Goal: Task Accomplishment & Management: Use online tool/utility

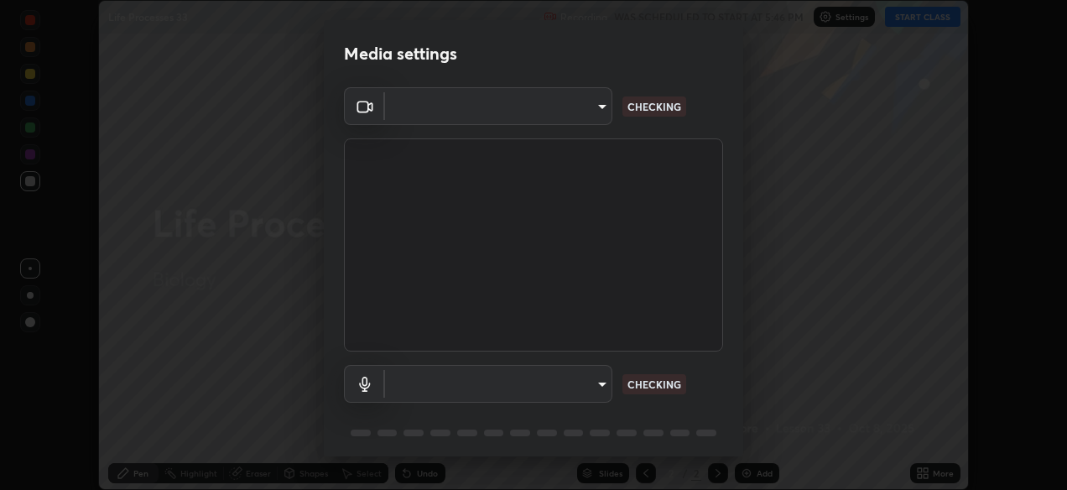
scroll to position [60, 0]
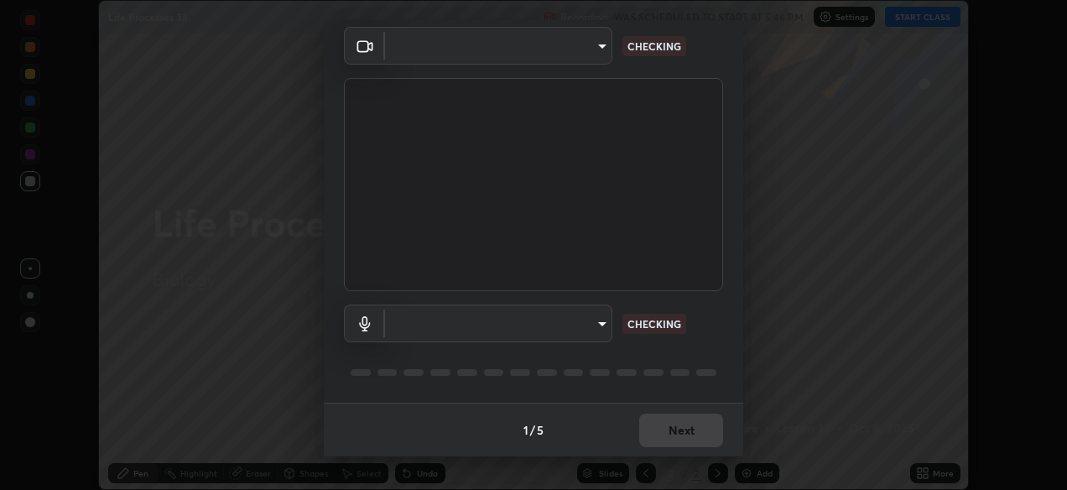
type input "05730faa116fe893cb3bfff37bc48e03cda79a540a9a2906e08a5a6a13fc8772"
type input "default"
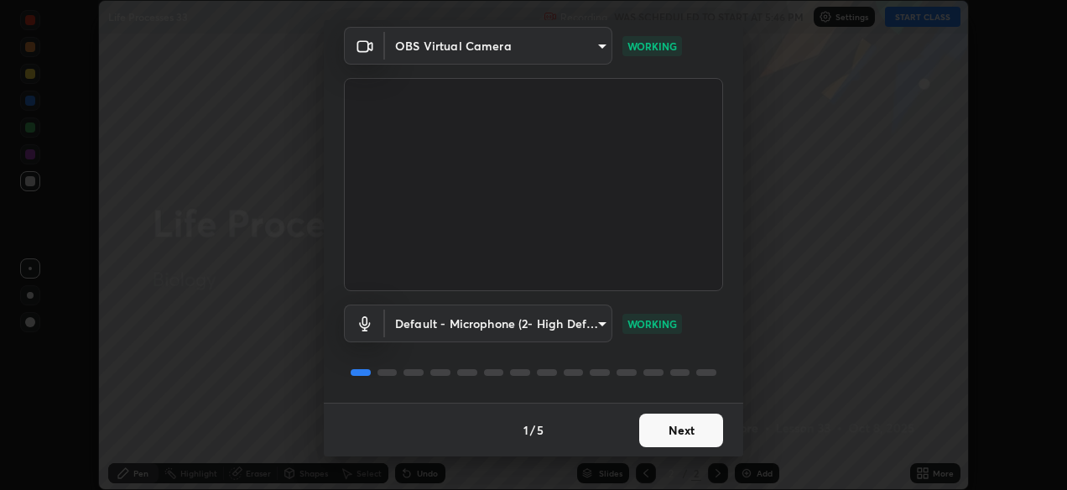
click at [681, 428] on button "Next" at bounding box center [681, 431] width 84 height 34
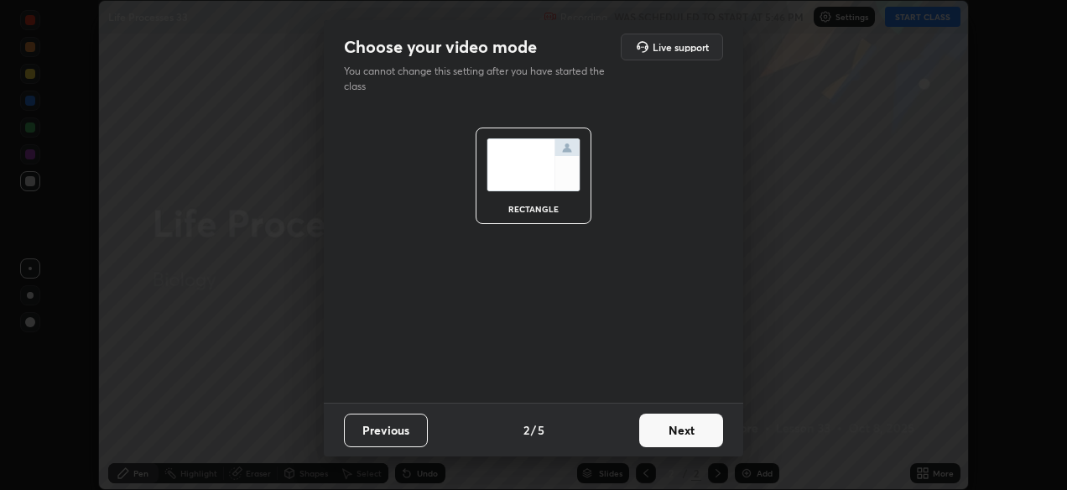
scroll to position [0, 0]
click at [676, 431] on button "Next" at bounding box center [681, 431] width 84 height 34
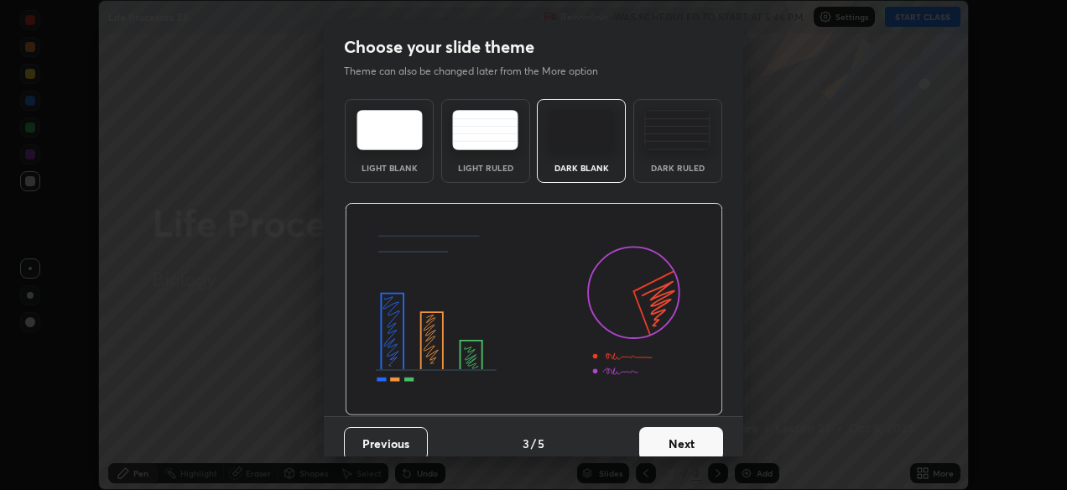
click at [680, 440] on button "Next" at bounding box center [681, 444] width 84 height 34
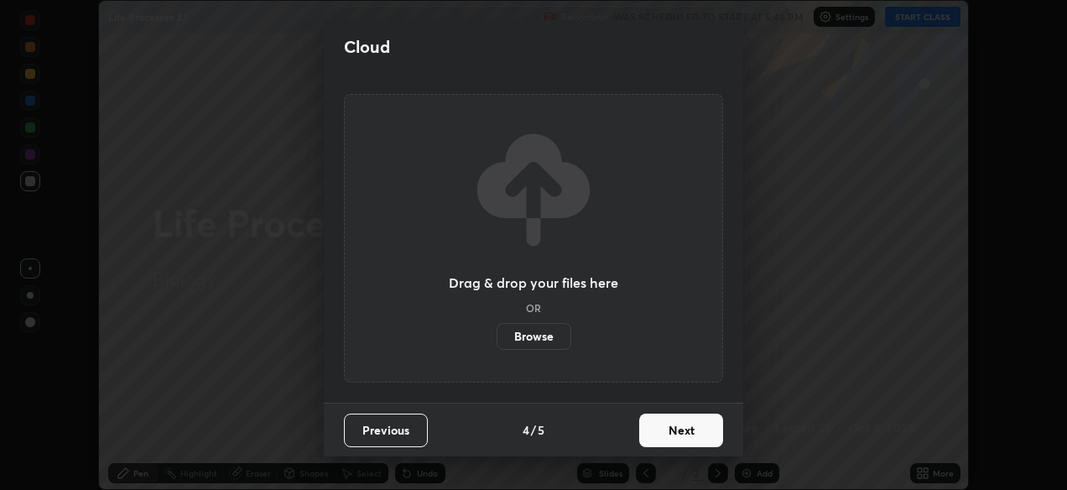
click at [679, 432] on button "Next" at bounding box center [681, 431] width 84 height 34
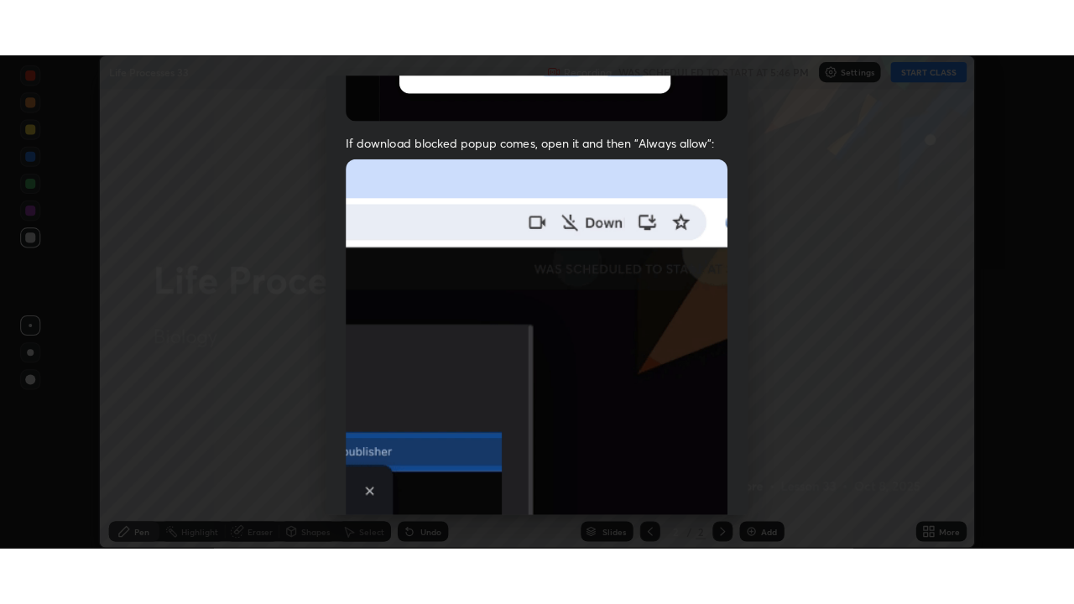
scroll to position [403, 0]
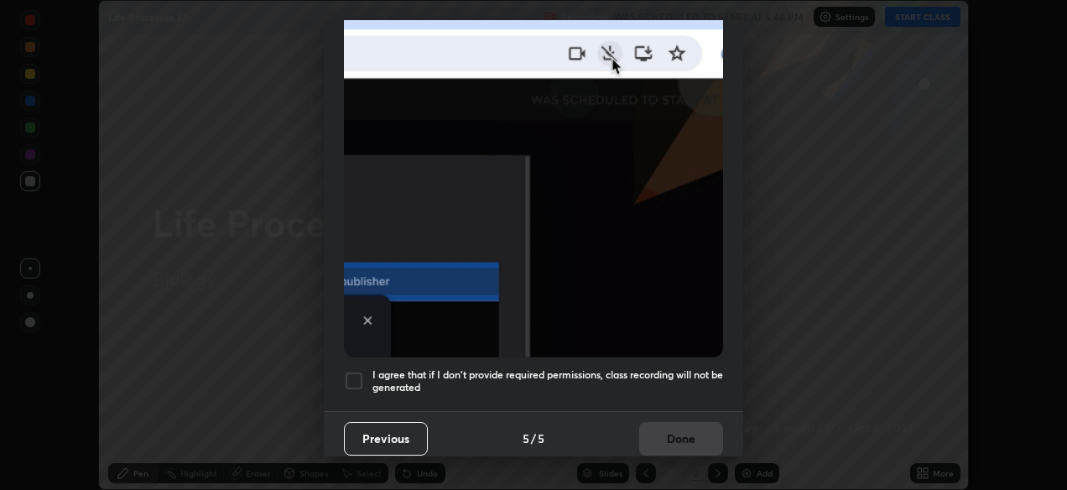
click at [350, 374] on div at bounding box center [354, 381] width 20 height 20
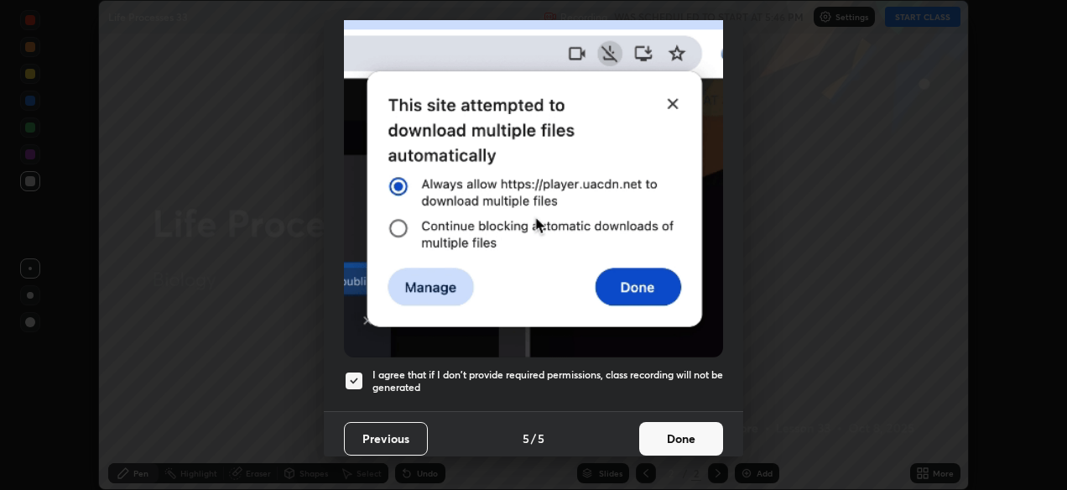
click at [679, 433] on button "Done" at bounding box center [681, 439] width 84 height 34
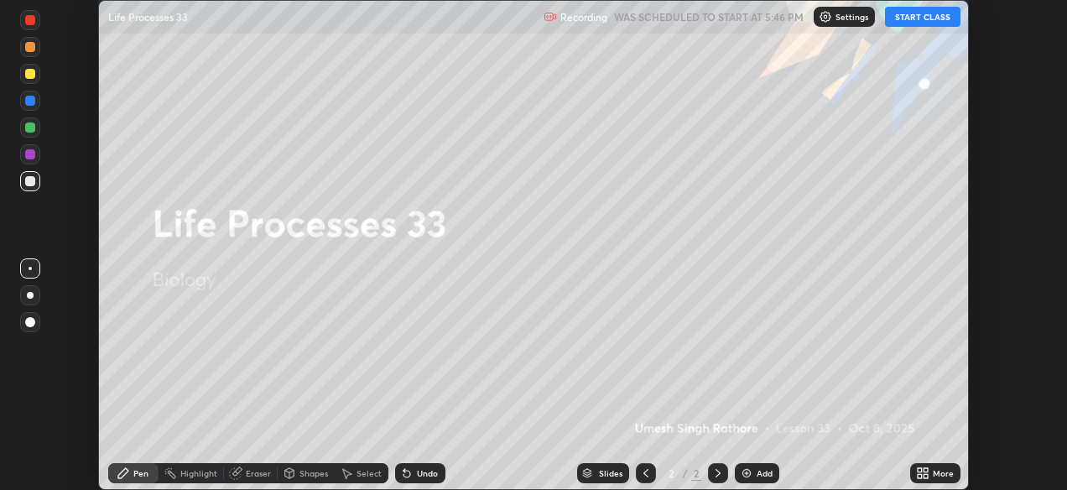
click at [918, 19] on button "START CLASS" at bounding box center [923, 17] width 76 height 20
click at [923, 472] on icon at bounding box center [922, 472] width 13 height 13
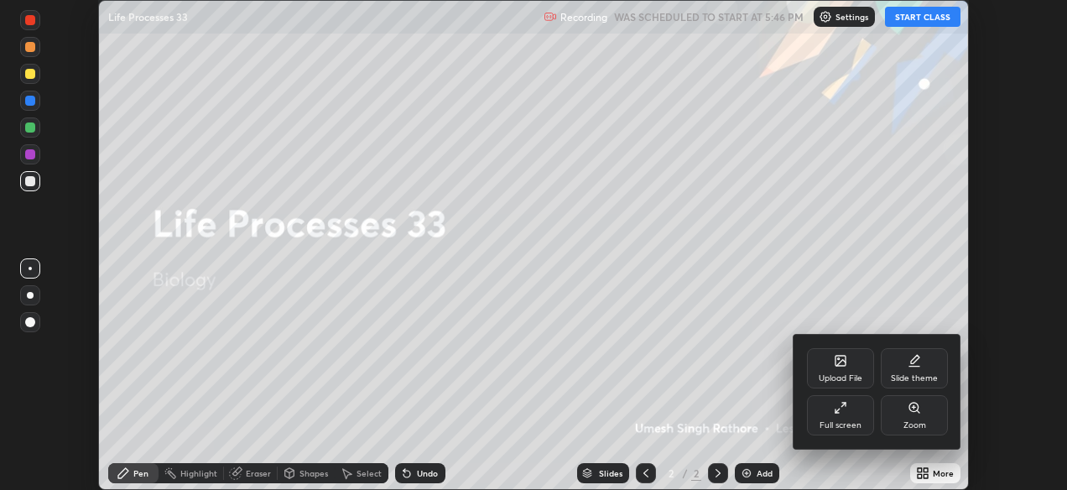
click at [842, 409] on icon at bounding box center [840, 407] width 13 height 13
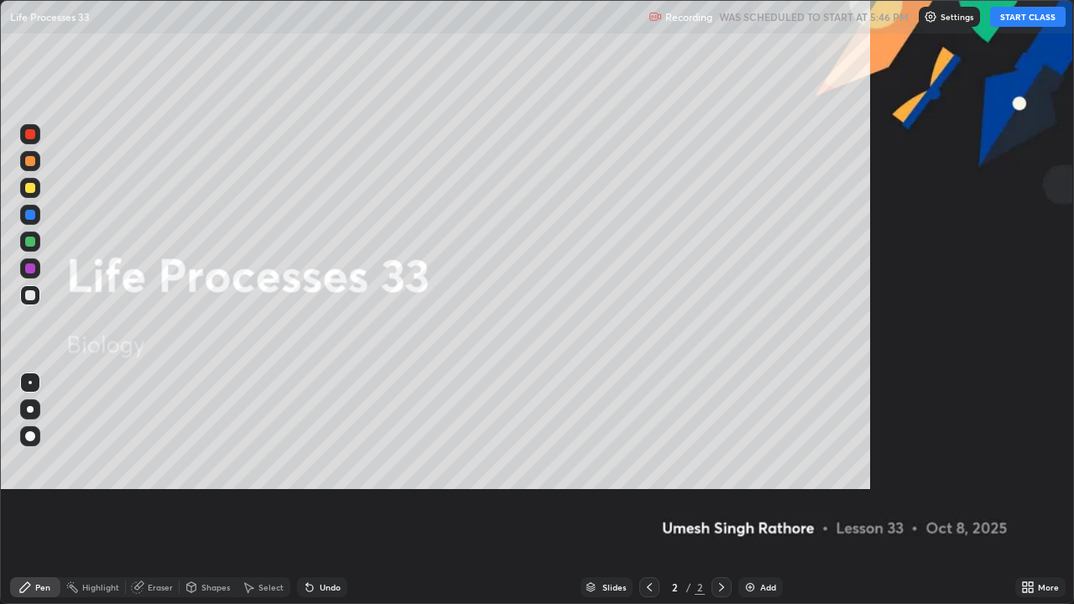
scroll to position [604, 1074]
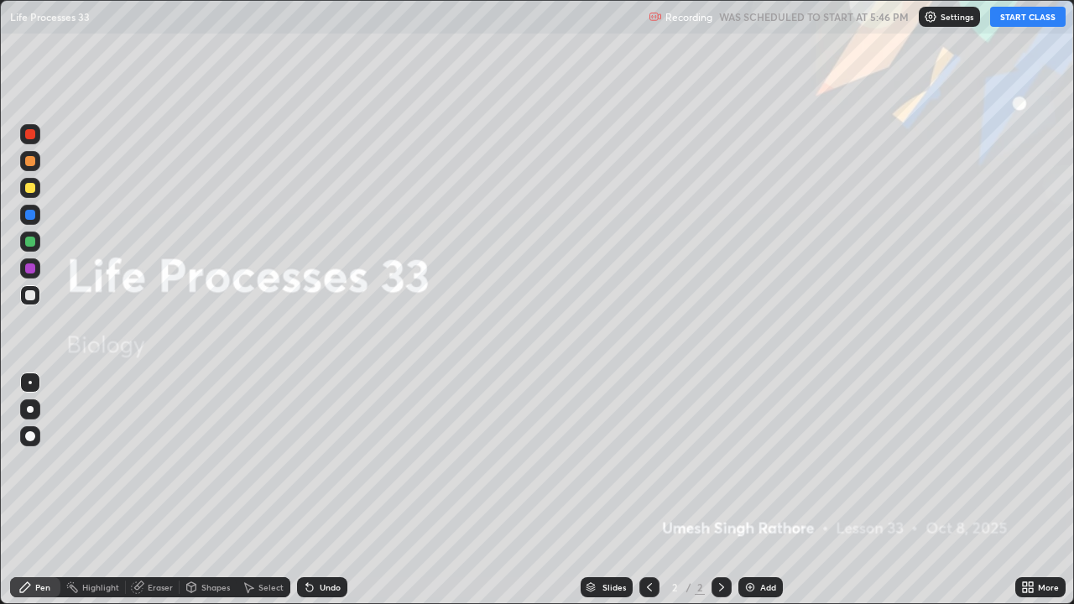
click at [1022, 18] on button "START CLASS" at bounding box center [1028, 17] width 76 height 20
click at [1018, 19] on button "START CLASS" at bounding box center [1028, 17] width 76 height 20
click at [648, 489] on icon at bounding box center [649, 587] width 13 height 13
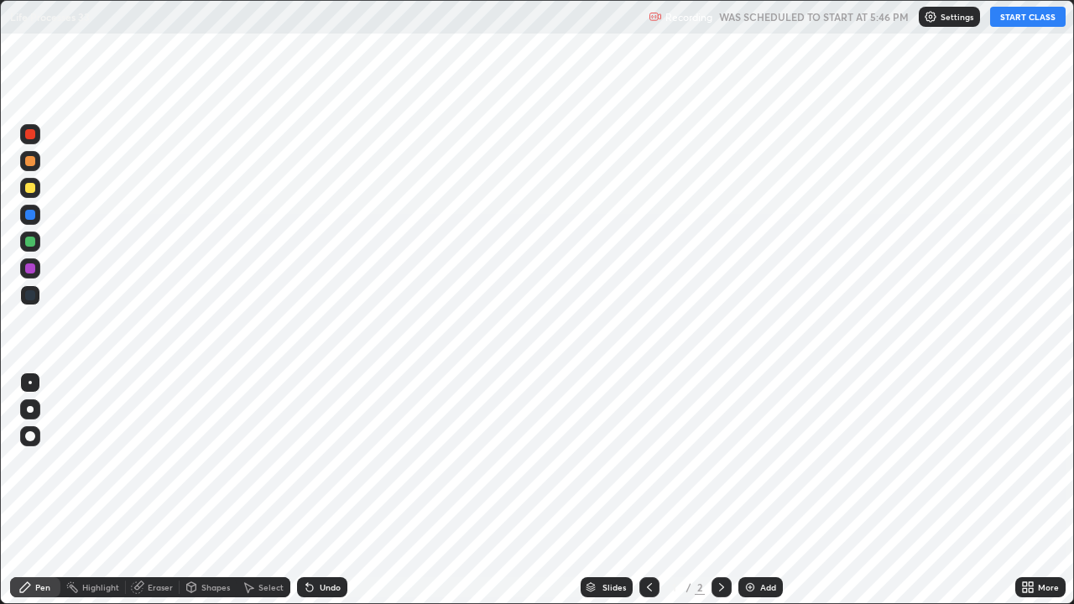
click at [1029, 15] on button "START CLASS" at bounding box center [1028, 17] width 76 height 20
click at [752, 489] on img at bounding box center [749, 587] width 13 height 13
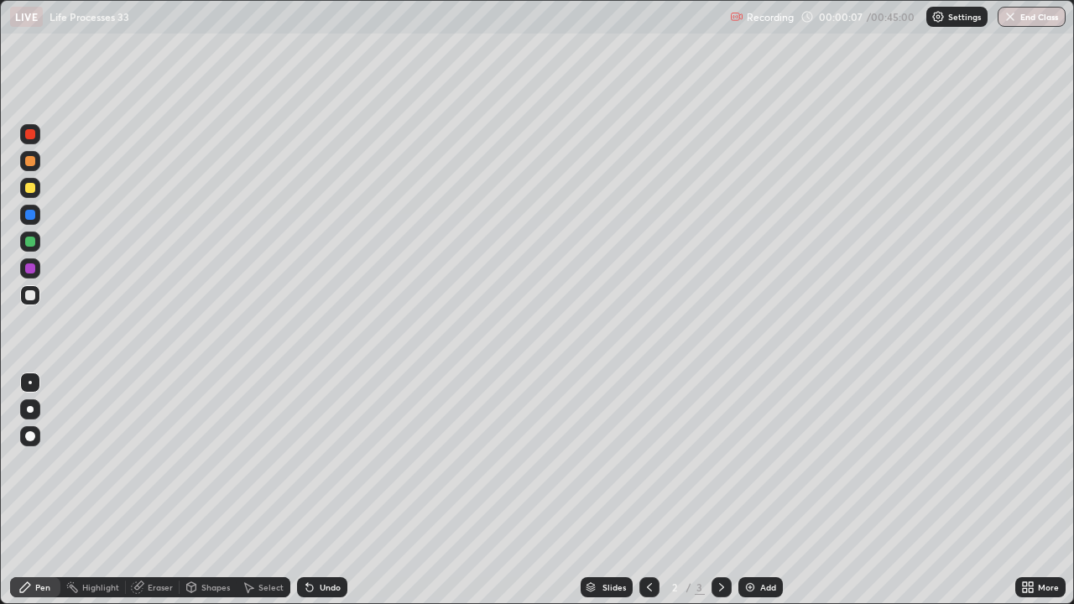
click at [33, 489] on div "Pen" at bounding box center [35, 587] width 50 height 20
click at [746, 489] on img at bounding box center [749, 587] width 13 height 13
click at [25, 295] on div at bounding box center [30, 295] width 10 height 10
click at [31, 298] on div at bounding box center [30, 295] width 10 height 10
click at [30, 187] on div at bounding box center [30, 188] width 10 height 10
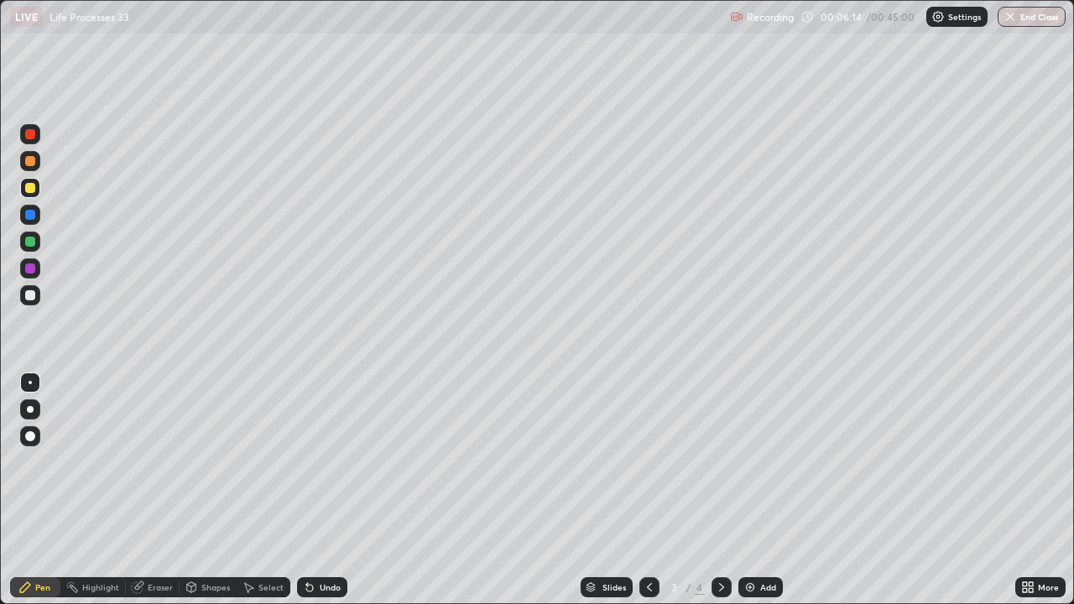
click at [30, 298] on div at bounding box center [30, 295] width 10 height 10
click at [149, 489] on div "Eraser" at bounding box center [160, 587] width 25 height 8
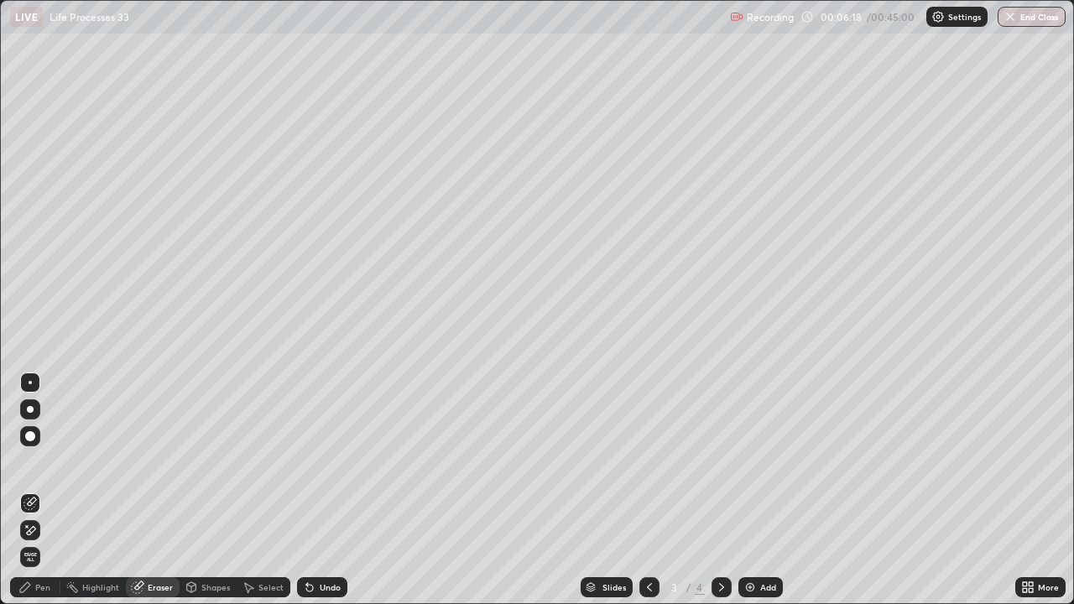
click at [31, 489] on icon at bounding box center [29, 503] width 13 height 13
click at [33, 489] on div "Pen" at bounding box center [35, 587] width 50 height 20
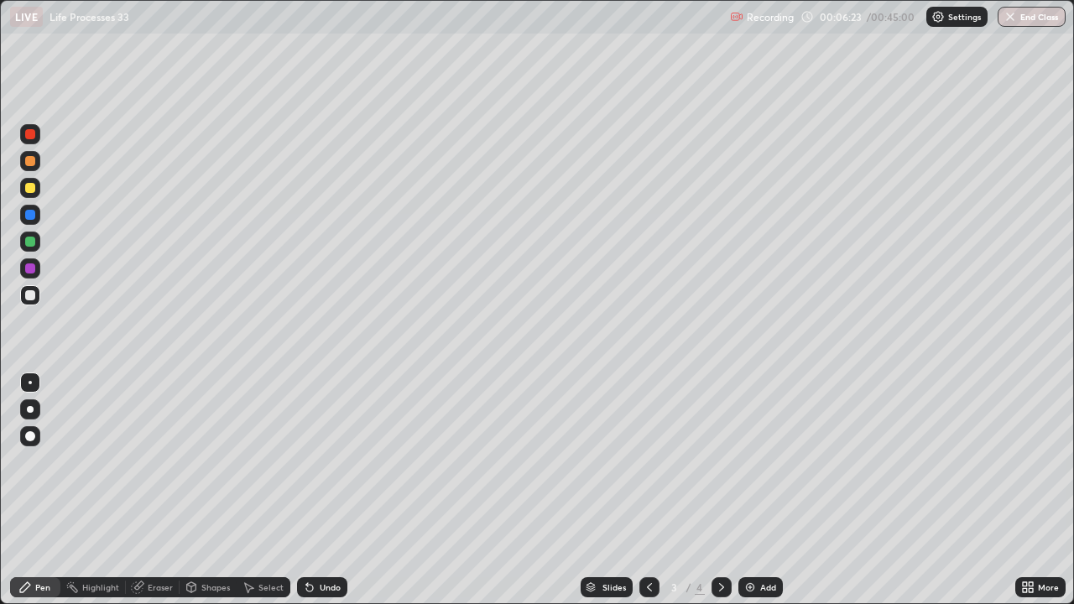
click at [30, 292] on div at bounding box center [30, 295] width 10 height 10
click at [159, 489] on div "Eraser" at bounding box center [160, 587] width 25 height 8
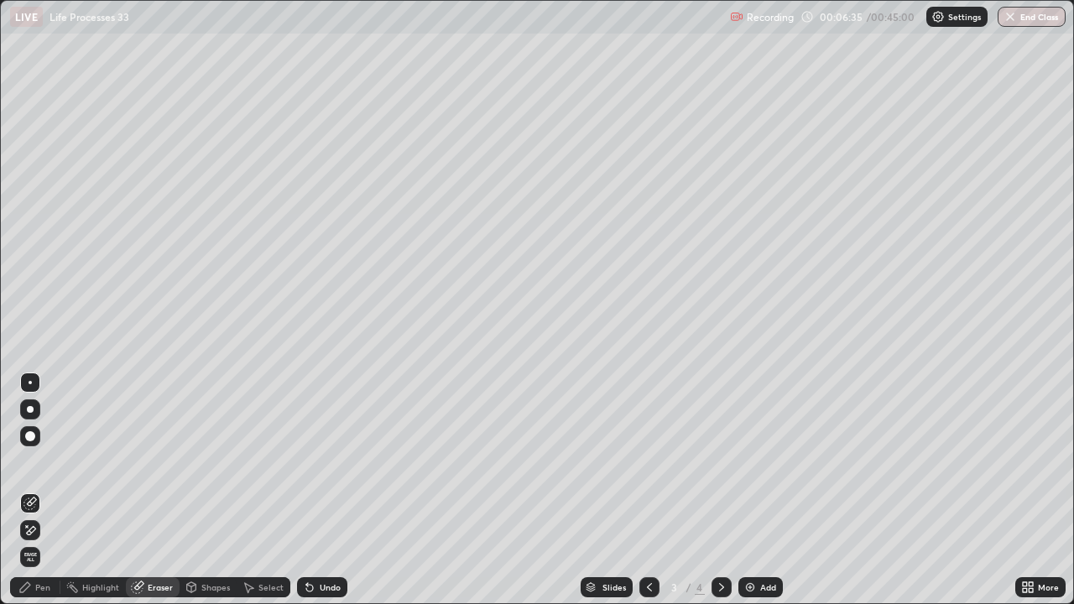
click at [28, 489] on icon at bounding box center [31, 502] width 9 height 8
click at [30, 489] on icon at bounding box center [24, 587] width 13 height 13
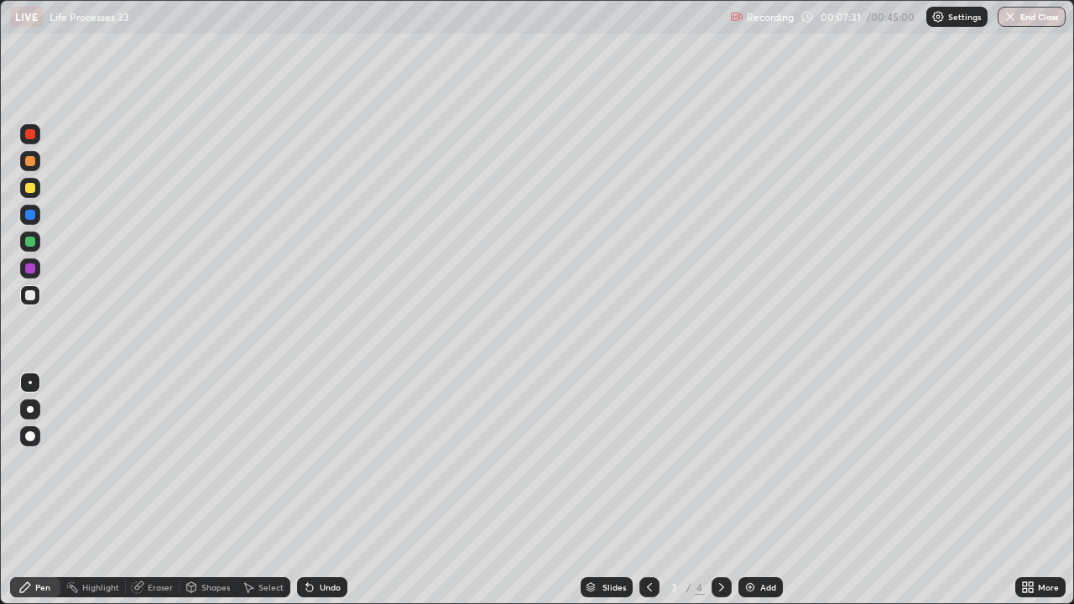
click at [31, 242] on div at bounding box center [30, 242] width 10 height 10
click at [159, 489] on div "Eraser" at bounding box center [160, 587] width 25 height 8
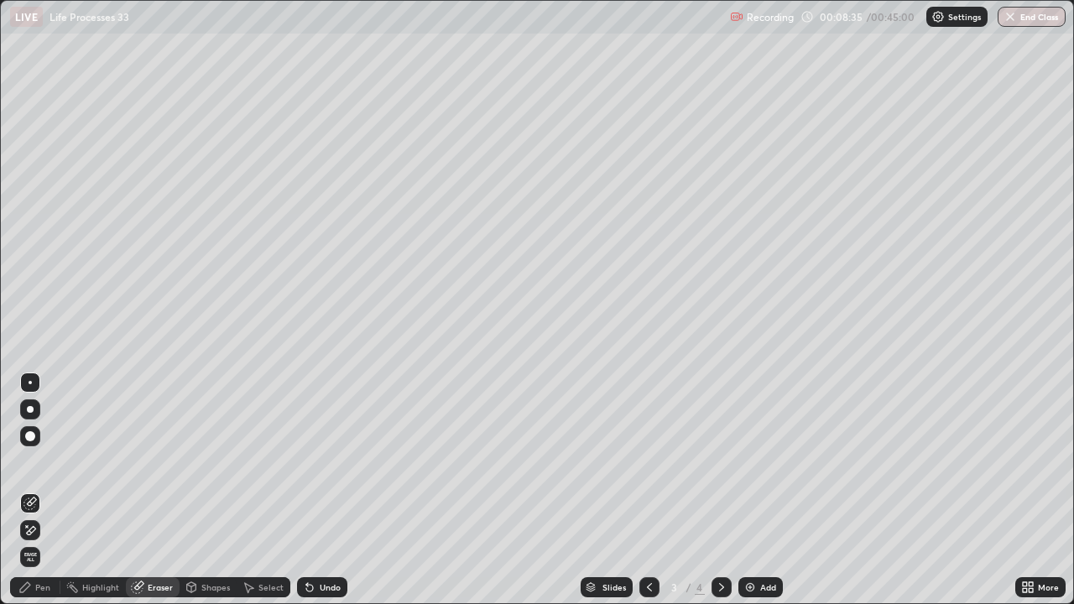
click at [33, 489] on icon at bounding box center [29, 503] width 13 height 13
click at [20, 489] on icon at bounding box center [25, 587] width 10 height 10
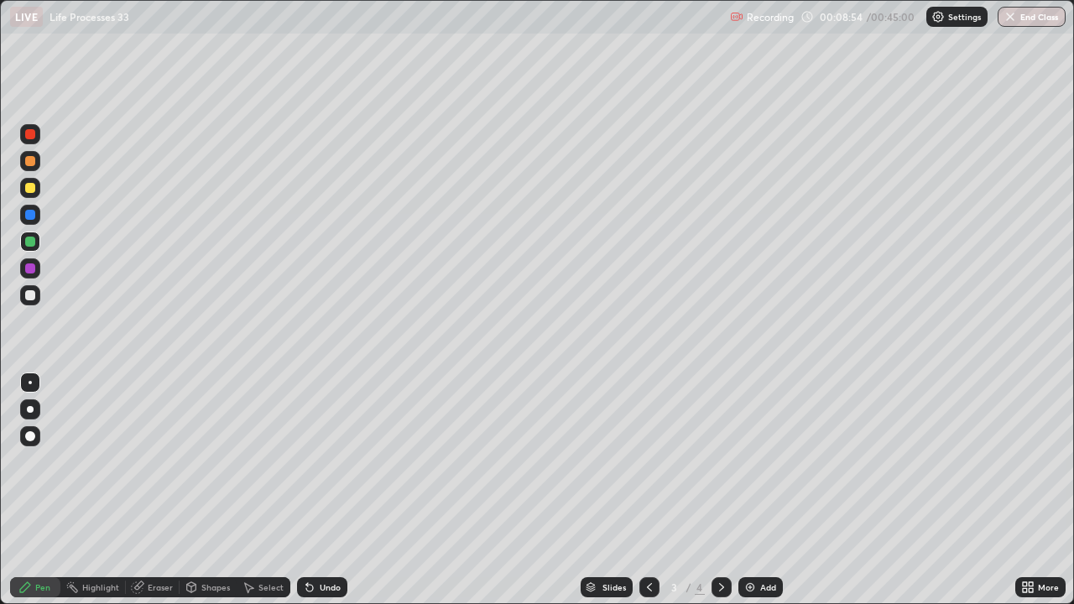
click at [32, 186] on div at bounding box center [30, 188] width 10 height 10
click at [29, 216] on div at bounding box center [30, 215] width 10 height 10
click at [29, 162] on div at bounding box center [30, 161] width 10 height 10
click at [312, 489] on icon at bounding box center [309, 587] width 13 height 13
click at [32, 215] on div at bounding box center [30, 215] width 10 height 10
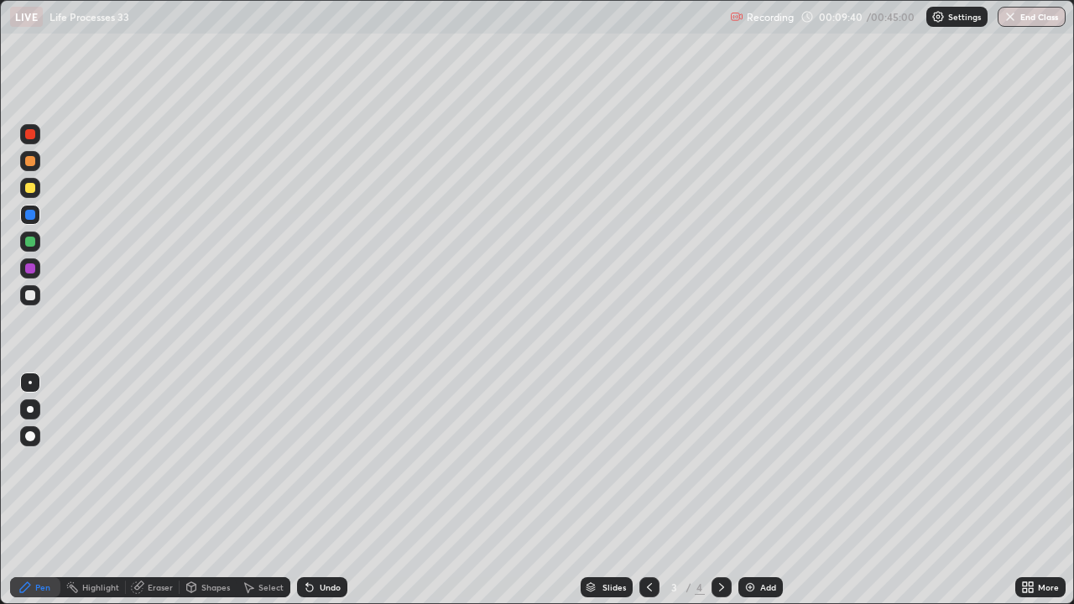
click at [29, 294] on div at bounding box center [30, 295] width 10 height 10
click at [744, 489] on img at bounding box center [749, 587] width 13 height 13
click at [29, 489] on icon at bounding box center [24, 587] width 13 height 13
click at [307, 489] on icon at bounding box center [309, 588] width 7 height 7
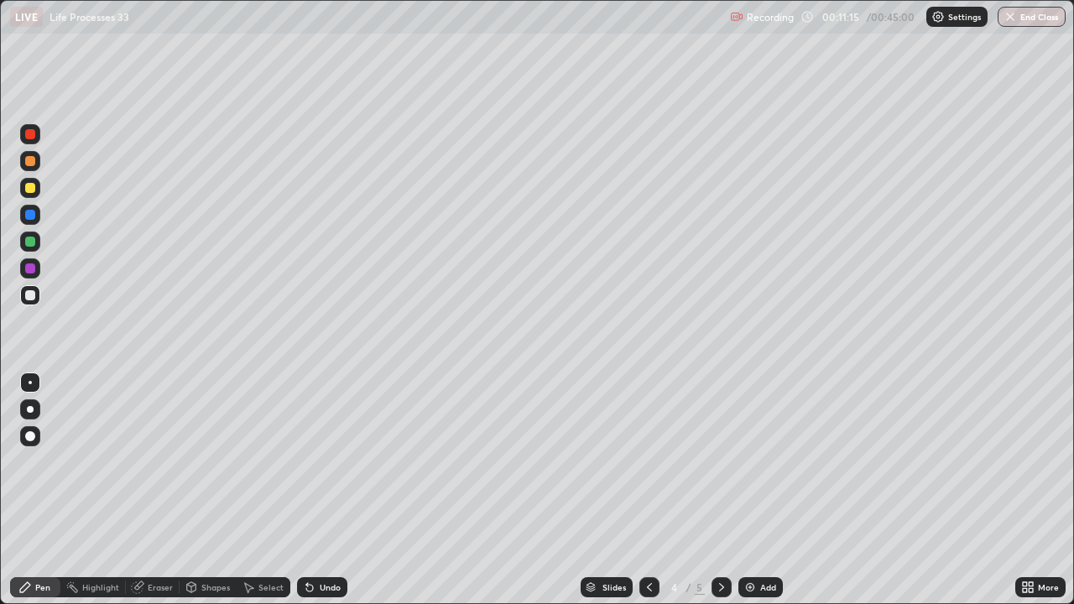
click at [307, 489] on icon at bounding box center [309, 588] width 7 height 7
click at [30, 269] on div at bounding box center [30, 268] width 10 height 10
click at [315, 489] on div "Undo" at bounding box center [322, 587] width 50 height 20
click at [314, 489] on icon at bounding box center [309, 587] width 13 height 13
click at [32, 191] on div at bounding box center [30, 188] width 10 height 10
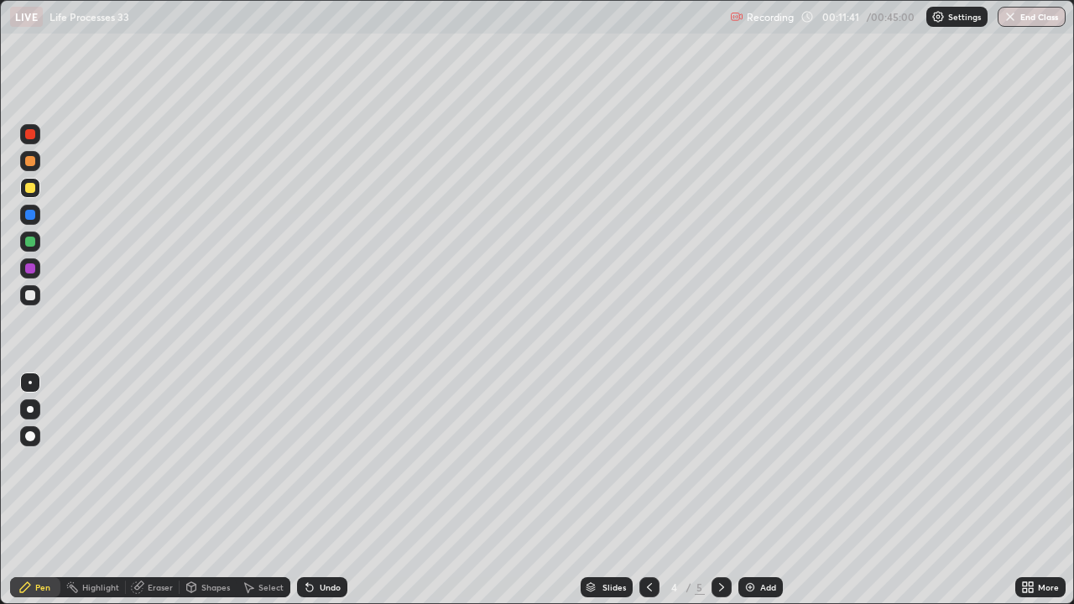
click at [309, 489] on icon at bounding box center [309, 588] width 7 height 7
click at [28, 294] on div at bounding box center [30, 295] width 10 height 10
click at [324, 489] on div "Undo" at bounding box center [330, 587] width 21 height 8
click at [310, 489] on icon at bounding box center [309, 587] width 13 height 13
click at [310, 489] on icon at bounding box center [309, 588] width 7 height 7
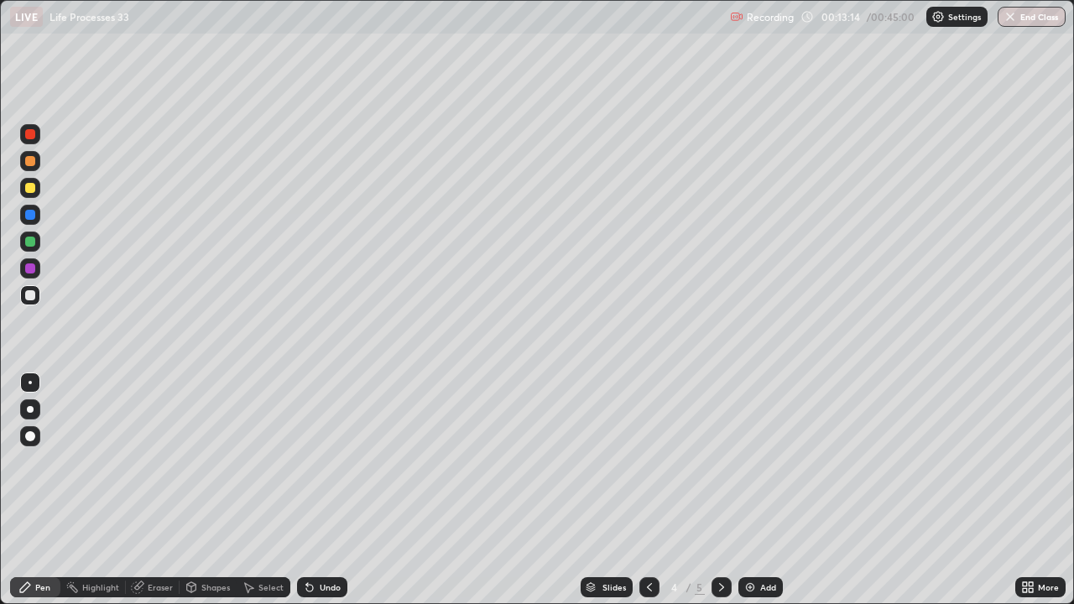
click at [26, 242] on div at bounding box center [30, 242] width 10 height 10
click at [329, 489] on div "Undo" at bounding box center [330, 587] width 21 height 8
click at [324, 489] on div "Undo" at bounding box center [330, 587] width 21 height 8
click at [315, 489] on div "Undo" at bounding box center [322, 587] width 50 height 20
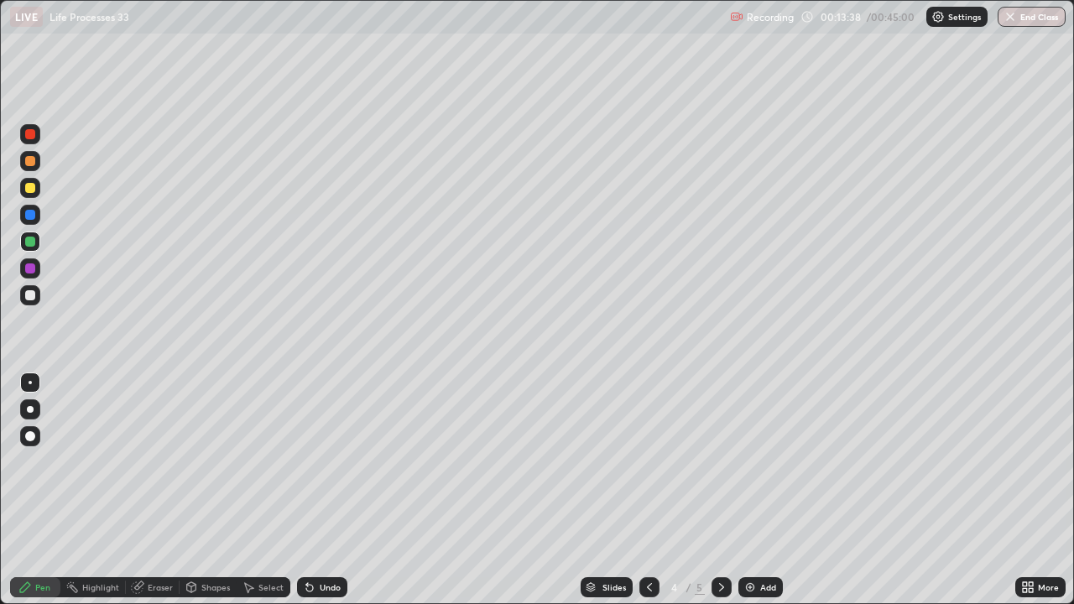
click at [315, 489] on div "Undo" at bounding box center [322, 587] width 50 height 20
click at [643, 489] on icon at bounding box center [649, 587] width 13 height 13
click at [720, 489] on icon at bounding box center [721, 587] width 13 height 13
click at [648, 489] on icon at bounding box center [649, 587] width 13 height 13
click at [719, 489] on icon at bounding box center [721, 587] width 13 height 13
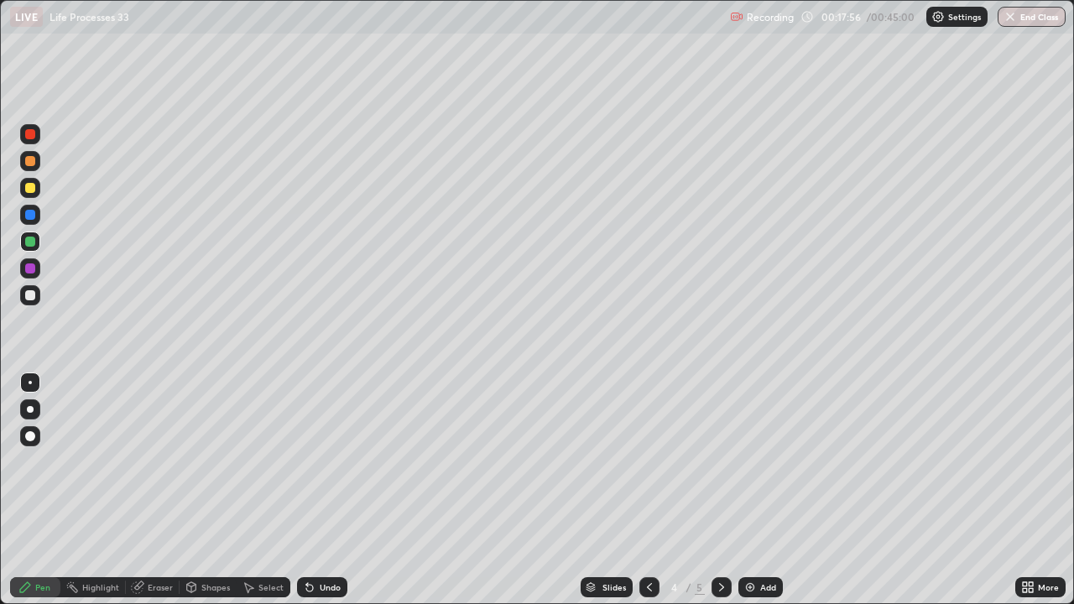
click at [720, 489] on icon at bounding box center [721, 587] width 13 height 13
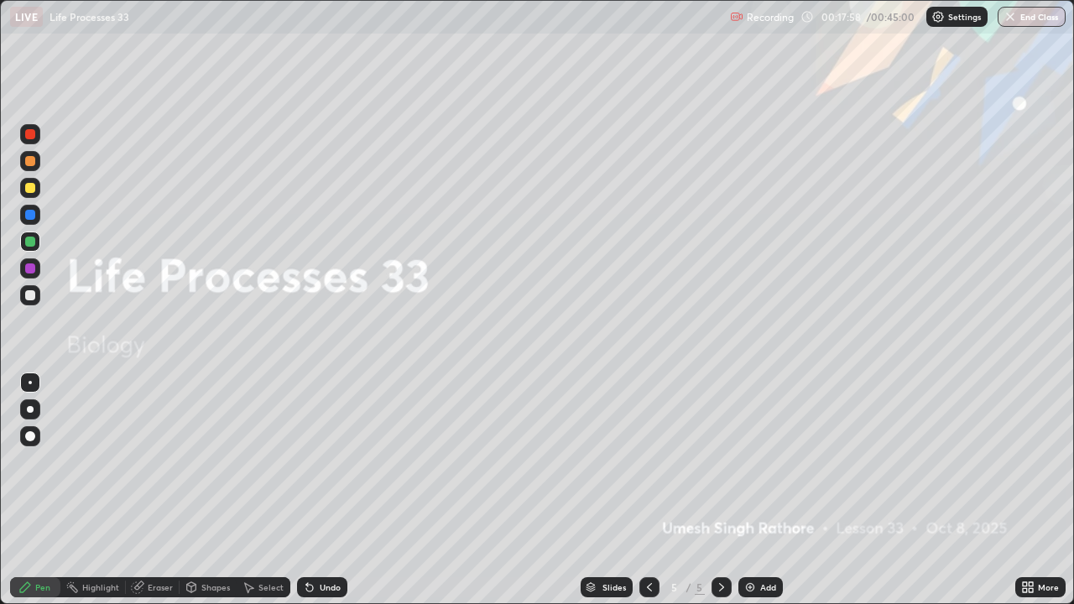
click at [748, 489] on img at bounding box center [749, 587] width 13 height 13
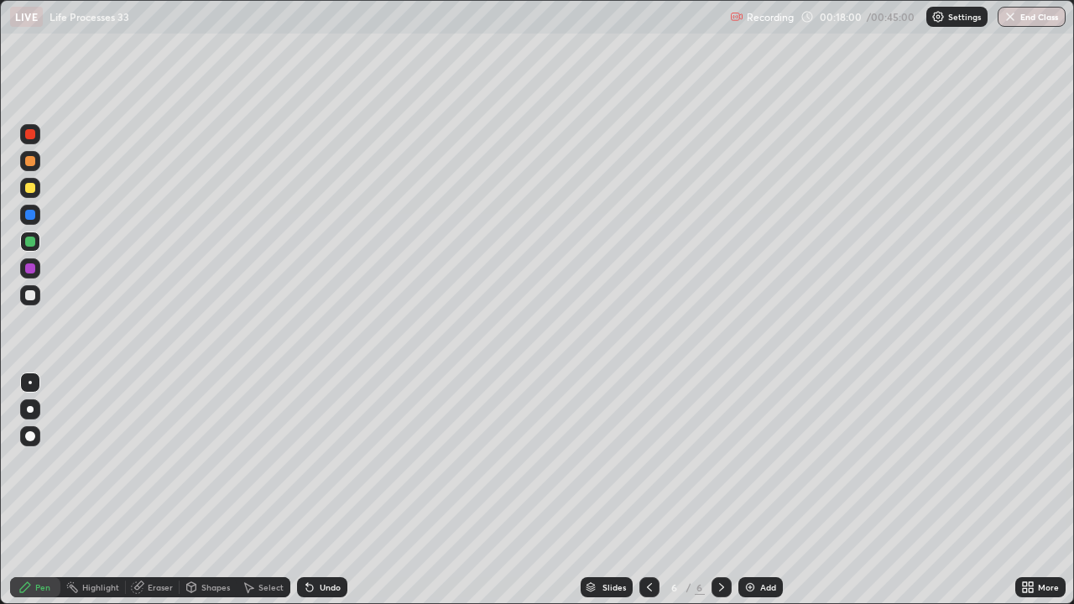
click at [29, 188] on div at bounding box center [30, 188] width 10 height 10
click at [643, 489] on div at bounding box center [649, 587] width 20 height 20
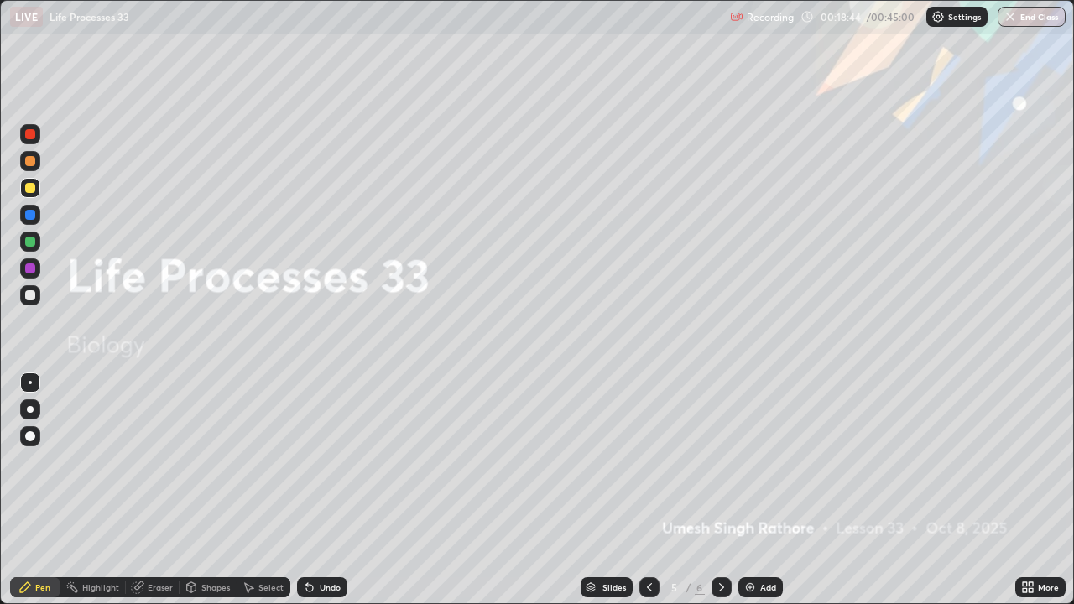
click at [643, 489] on icon at bounding box center [649, 587] width 13 height 13
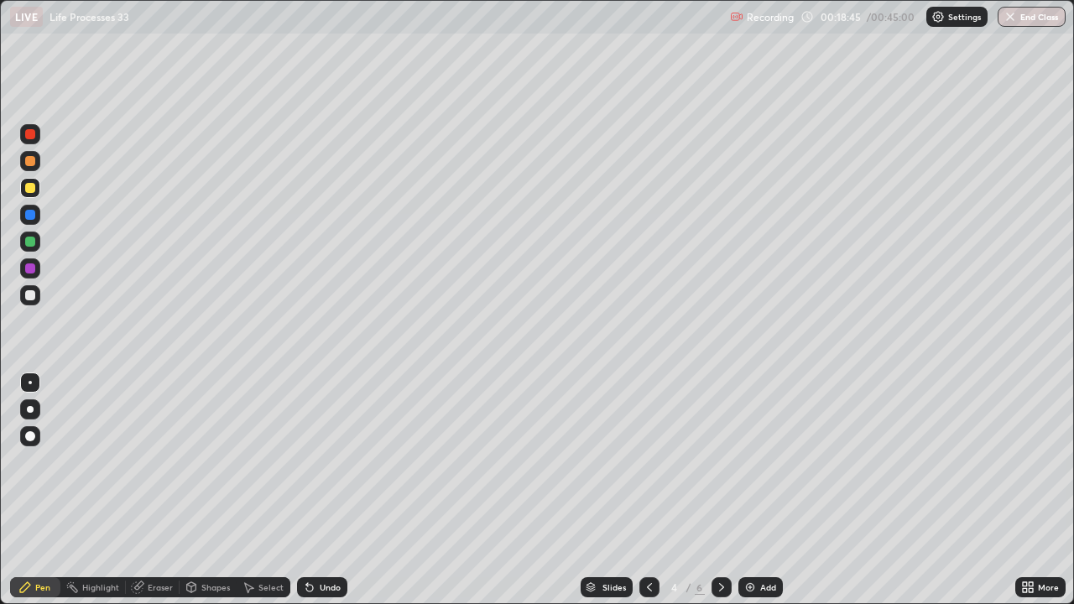
click at [648, 489] on icon at bounding box center [649, 587] width 13 height 13
click at [720, 489] on icon at bounding box center [721, 587] width 13 height 13
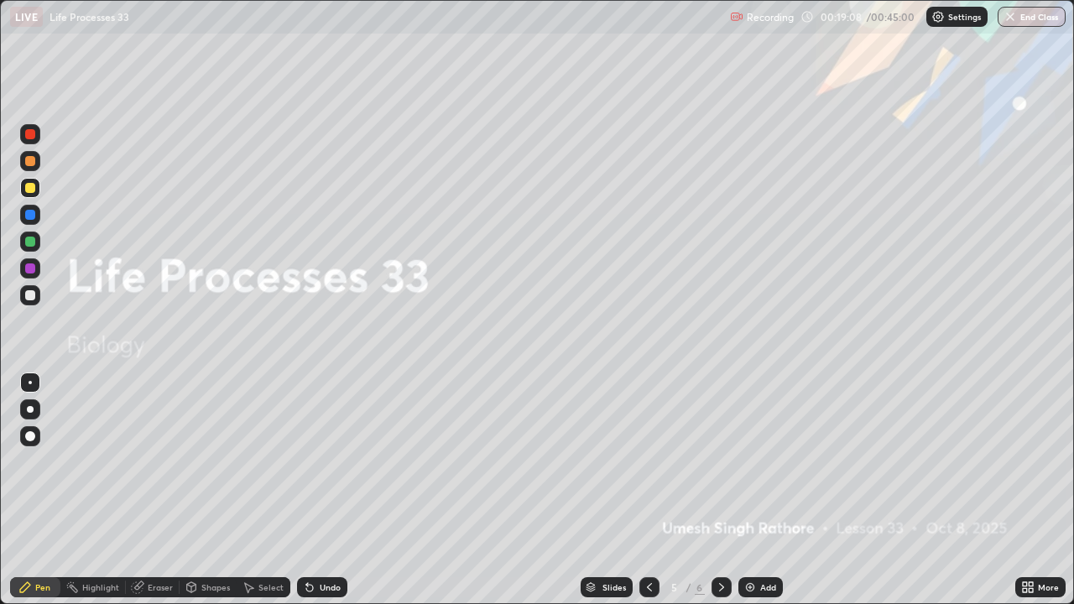
click at [715, 489] on icon at bounding box center [721, 587] width 13 height 13
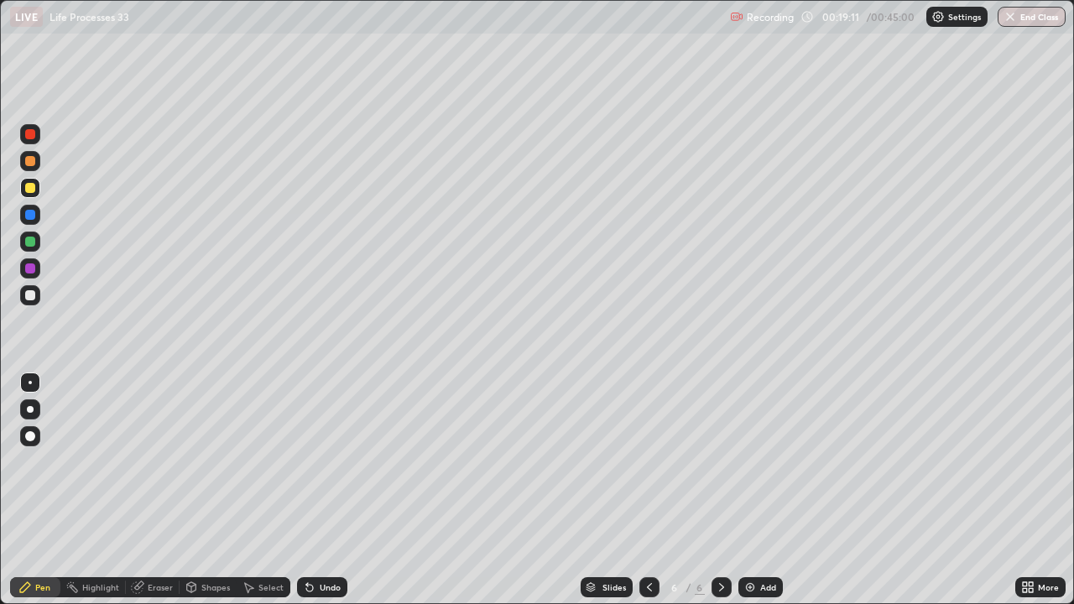
click at [32, 294] on div at bounding box center [30, 295] width 10 height 10
click at [28, 189] on div at bounding box center [30, 188] width 10 height 10
click at [32, 136] on div at bounding box center [30, 134] width 10 height 10
click at [30, 237] on div at bounding box center [30, 242] width 10 height 10
click at [31, 298] on div at bounding box center [30, 295] width 10 height 10
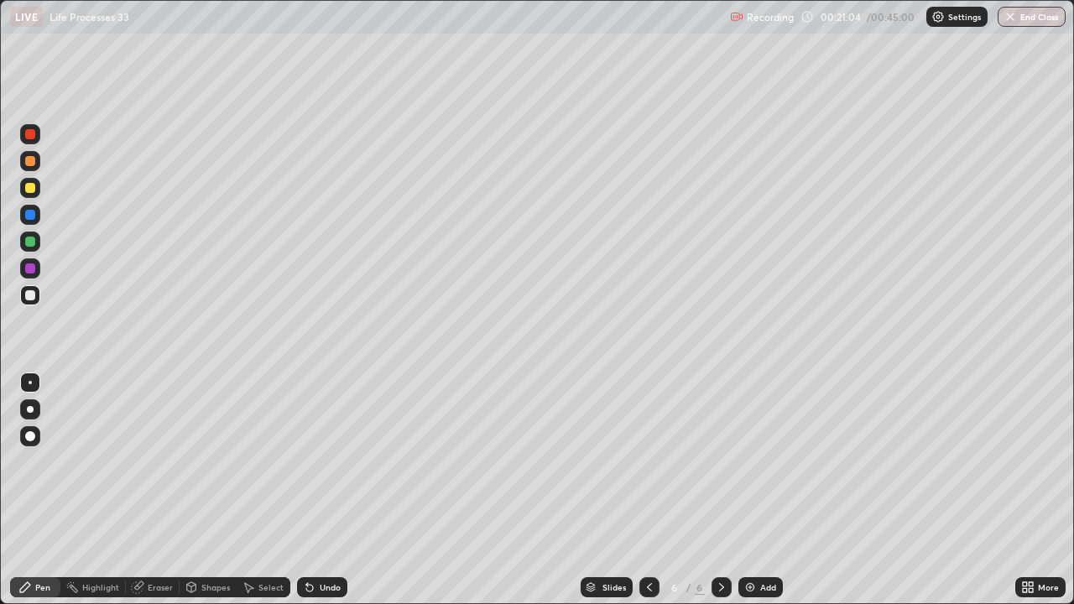
click at [30, 294] on div at bounding box center [30, 295] width 10 height 10
click at [30, 242] on div at bounding box center [30, 242] width 10 height 10
click at [33, 189] on div at bounding box center [30, 188] width 10 height 10
click at [32, 136] on div at bounding box center [30, 134] width 10 height 10
click at [32, 187] on div at bounding box center [30, 188] width 10 height 10
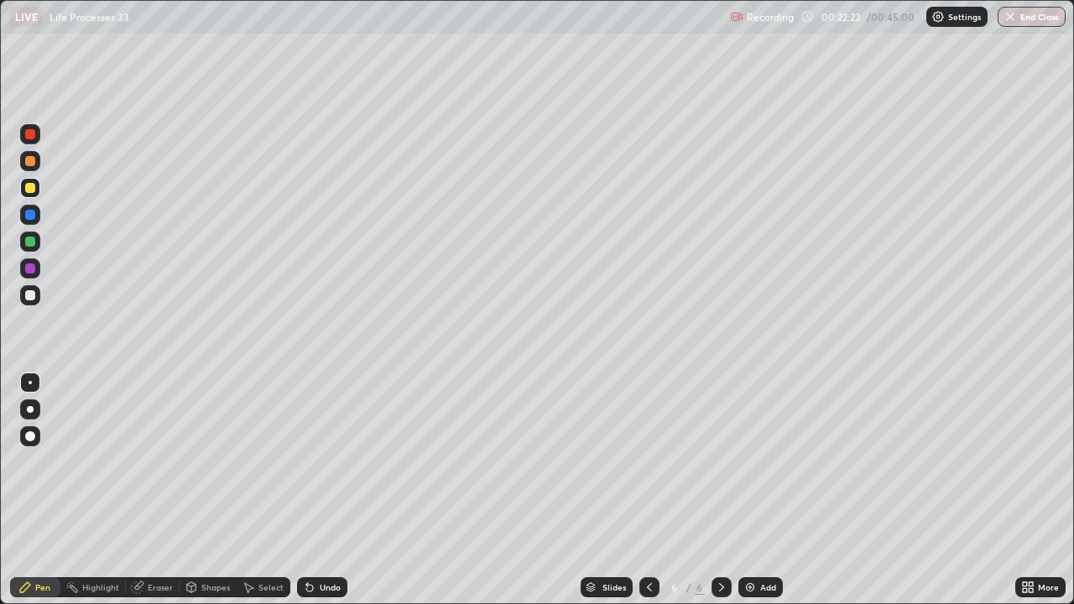
click at [34, 218] on div at bounding box center [30, 215] width 10 height 10
click at [29, 189] on div at bounding box center [30, 188] width 10 height 10
click at [746, 489] on img at bounding box center [749, 587] width 13 height 13
click at [31, 296] on div at bounding box center [30, 295] width 10 height 10
click at [143, 489] on icon at bounding box center [137, 587] width 13 height 13
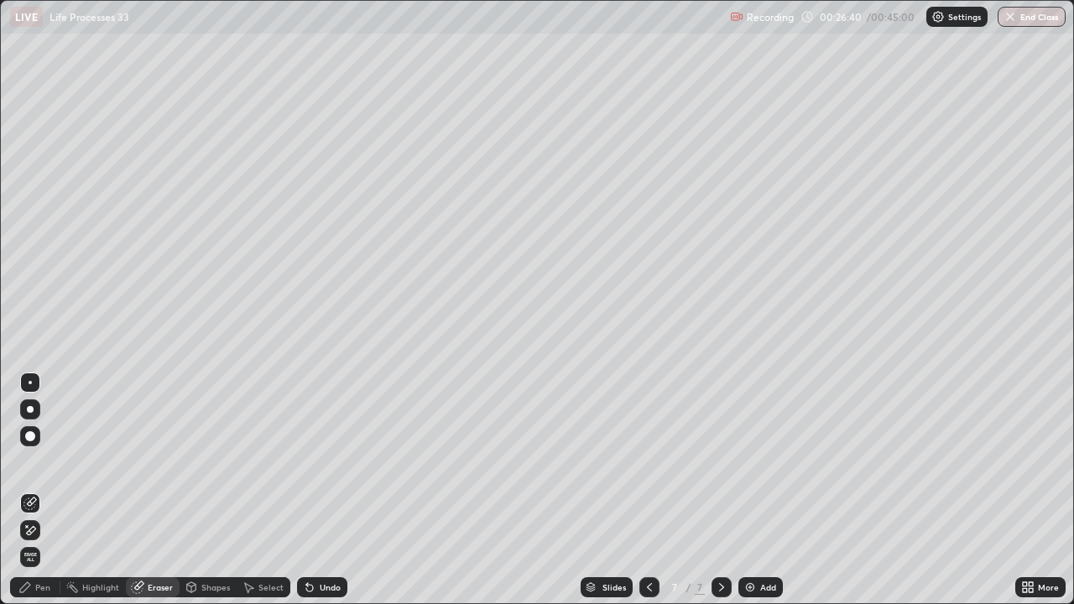
click at [35, 489] on icon at bounding box center [31, 502] width 9 height 8
click at [34, 489] on div "Pen" at bounding box center [35, 587] width 50 height 20
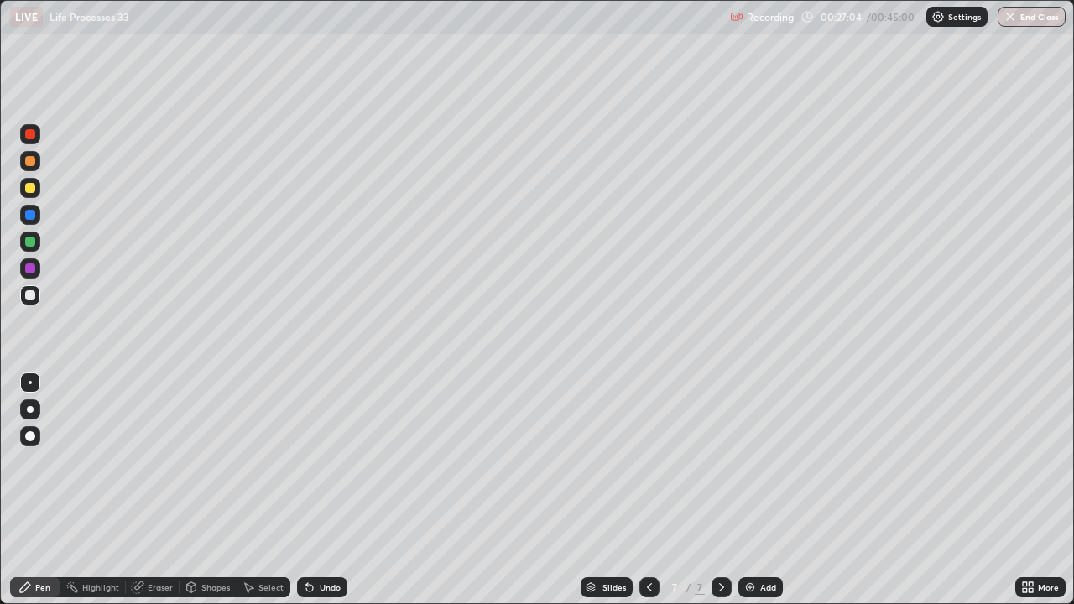
click at [314, 489] on icon at bounding box center [309, 587] width 13 height 13
click at [31, 294] on div at bounding box center [30, 295] width 10 height 10
click at [750, 489] on img at bounding box center [749, 587] width 13 height 13
click at [648, 489] on icon at bounding box center [649, 587] width 13 height 13
click at [748, 489] on img at bounding box center [749, 587] width 13 height 13
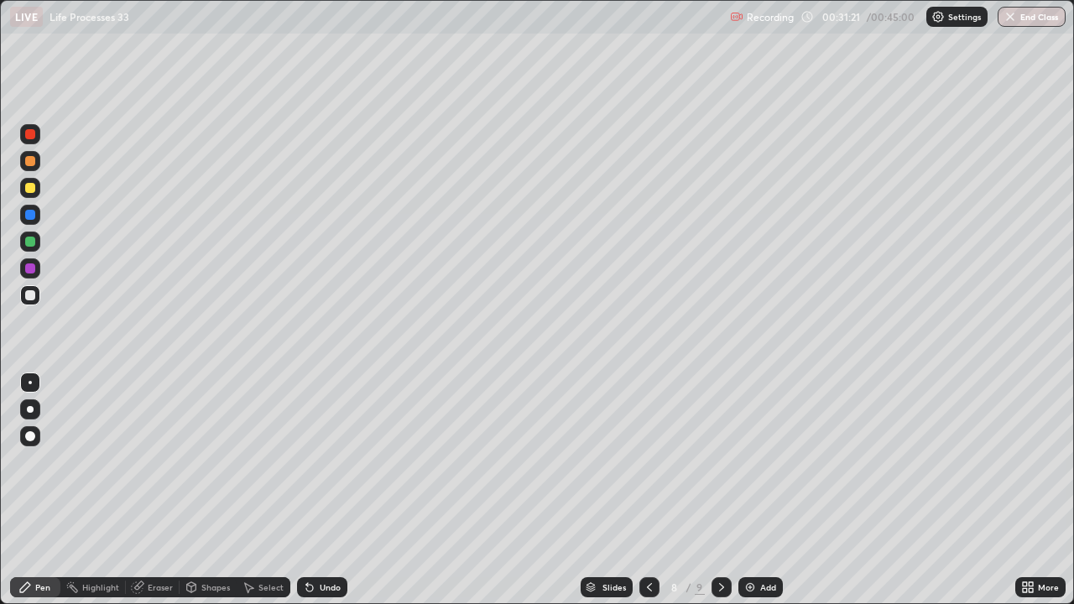
click at [27, 186] on div at bounding box center [30, 188] width 10 height 10
click at [30, 213] on div at bounding box center [30, 215] width 10 height 10
click at [29, 264] on div at bounding box center [30, 268] width 10 height 10
click at [28, 243] on div at bounding box center [30, 242] width 10 height 10
click at [312, 489] on div "Undo" at bounding box center [322, 587] width 50 height 20
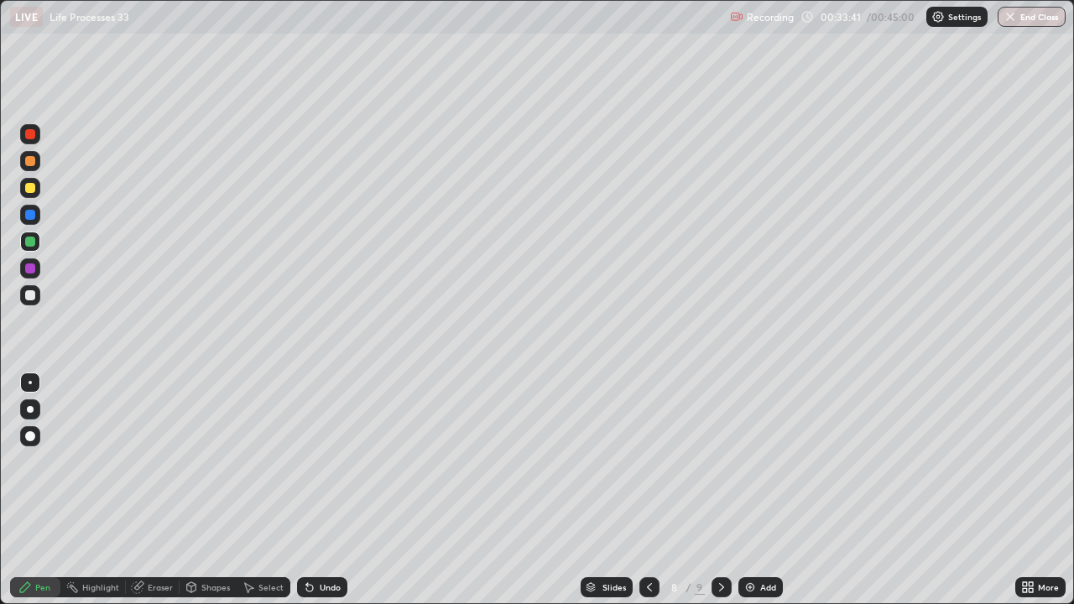
click at [30, 185] on div at bounding box center [30, 188] width 10 height 10
click at [31, 297] on div at bounding box center [30, 295] width 10 height 10
click at [34, 243] on div at bounding box center [30, 242] width 10 height 10
click at [328, 489] on div "Undo" at bounding box center [330, 587] width 21 height 8
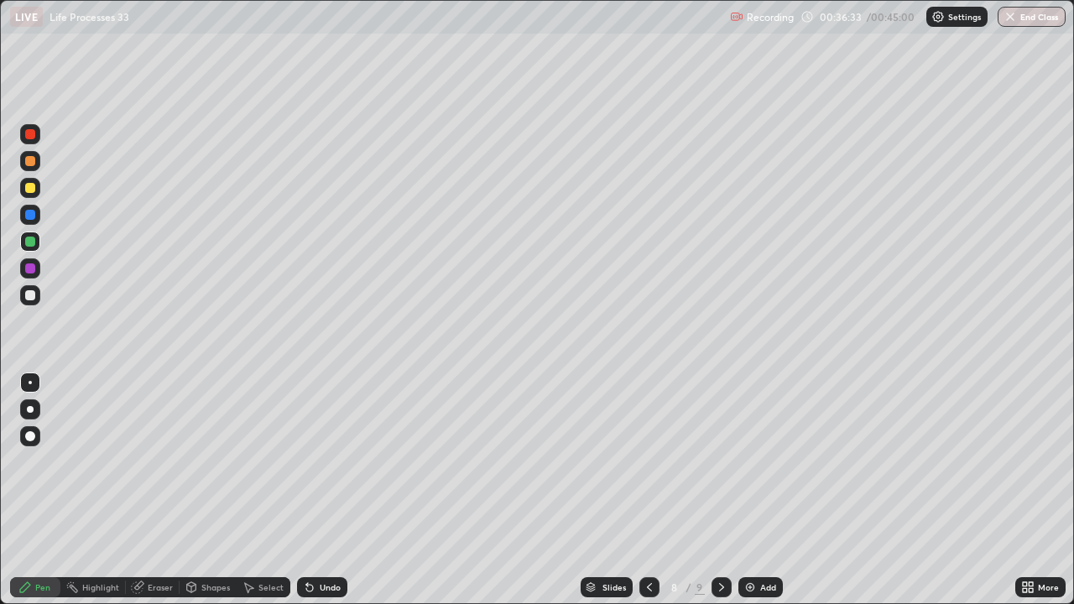
click at [746, 489] on img at bounding box center [749, 587] width 13 height 13
click at [32, 190] on div at bounding box center [30, 188] width 10 height 10
click at [649, 489] on icon at bounding box center [648, 587] width 5 height 8
click at [1029, 17] on button "End Class" at bounding box center [1032, 17] width 66 height 20
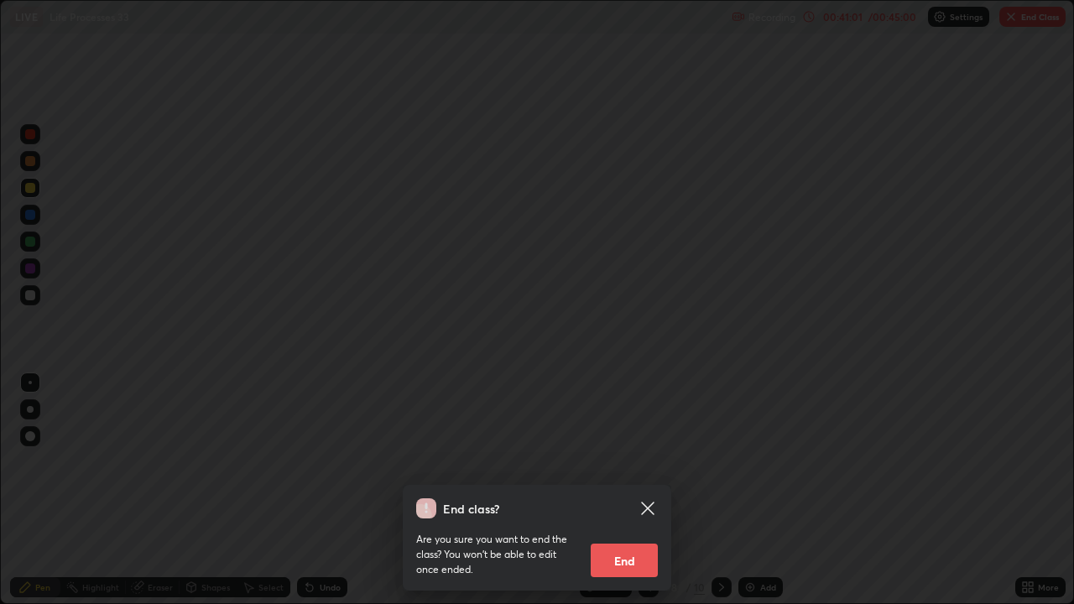
click at [633, 489] on button "End" at bounding box center [624, 561] width 67 height 34
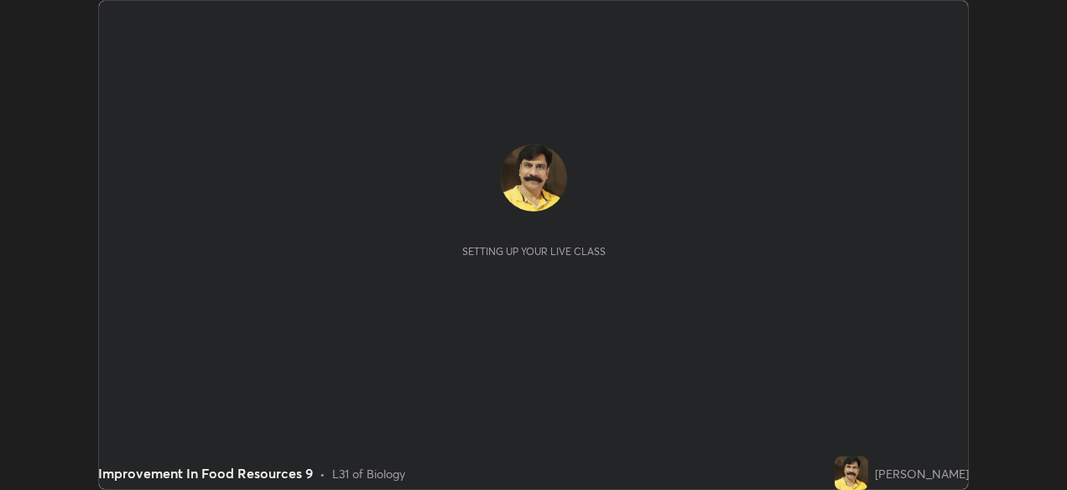
scroll to position [490, 1066]
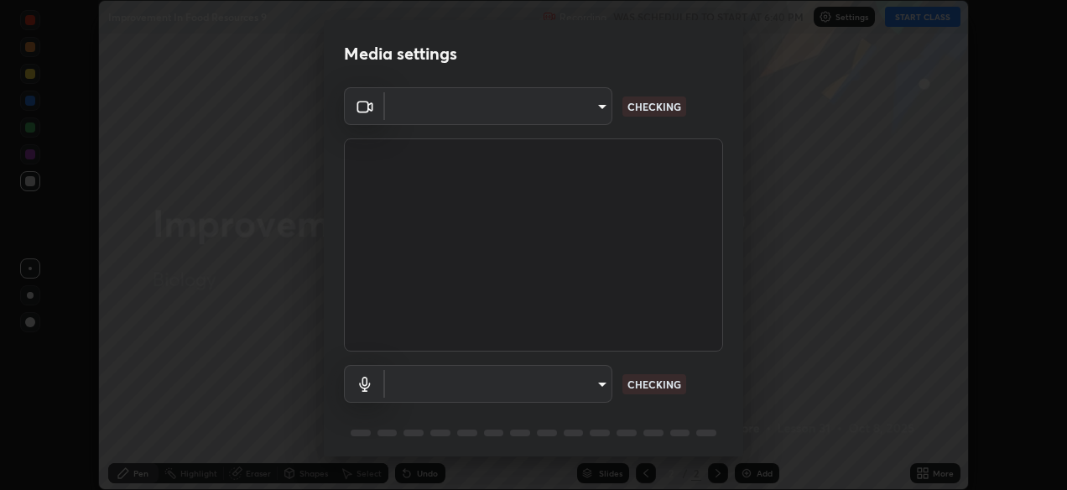
type input "05730faa116fe893cb3bfff37bc48e03cda79a540a9a2906e08a5a6a13fc8772"
type input "default"
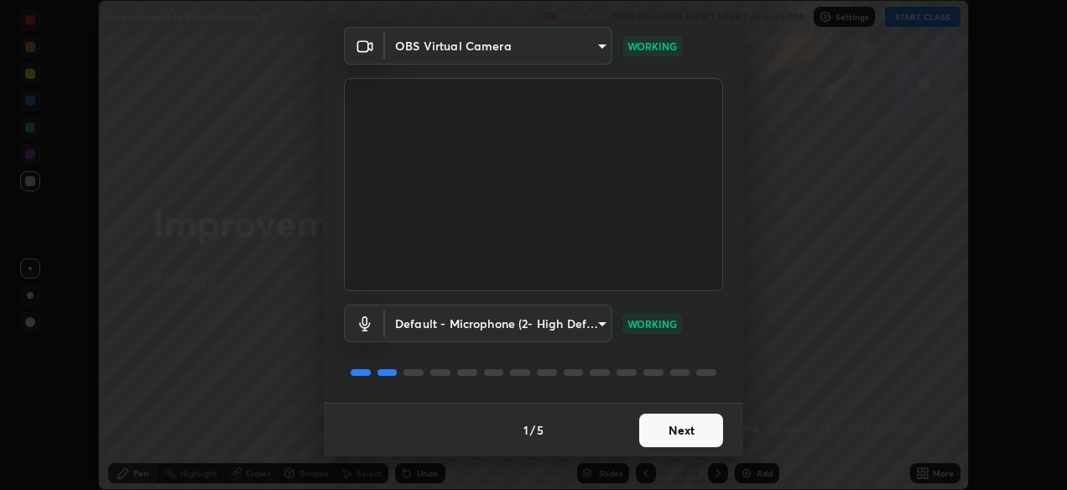
click at [675, 437] on button "Next" at bounding box center [681, 431] width 84 height 34
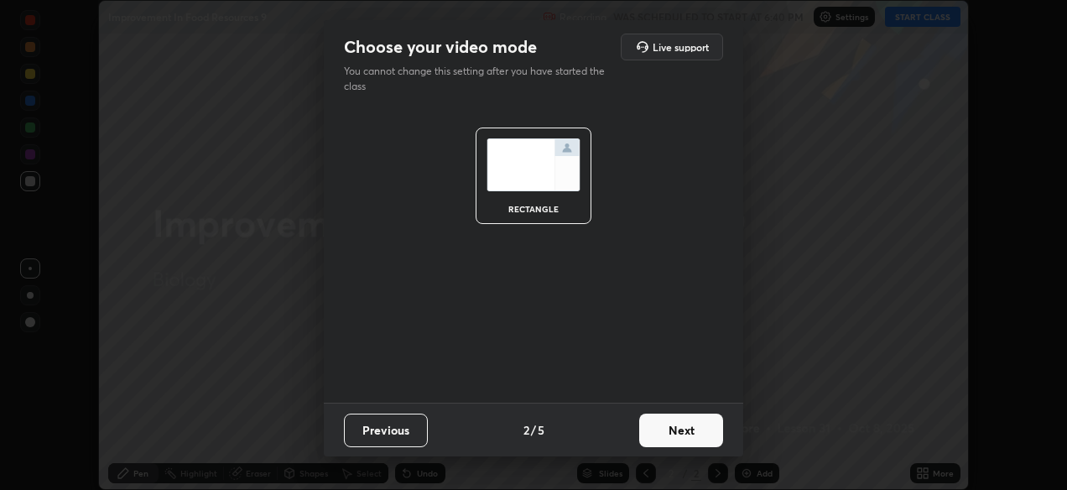
click at [680, 431] on button "Next" at bounding box center [681, 431] width 84 height 34
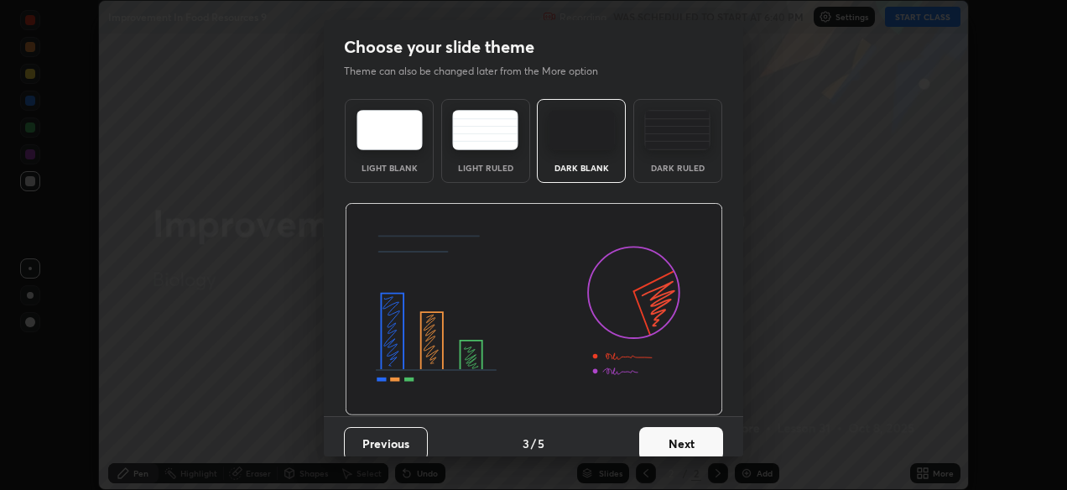
click at [680, 431] on button "Next" at bounding box center [681, 444] width 84 height 34
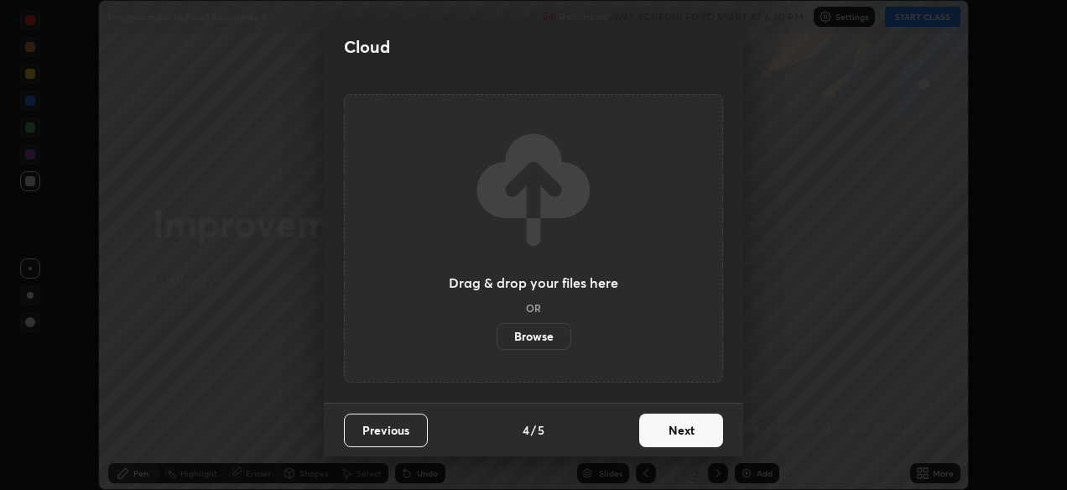
click at [684, 439] on button "Next" at bounding box center [681, 431] width 84 height 34
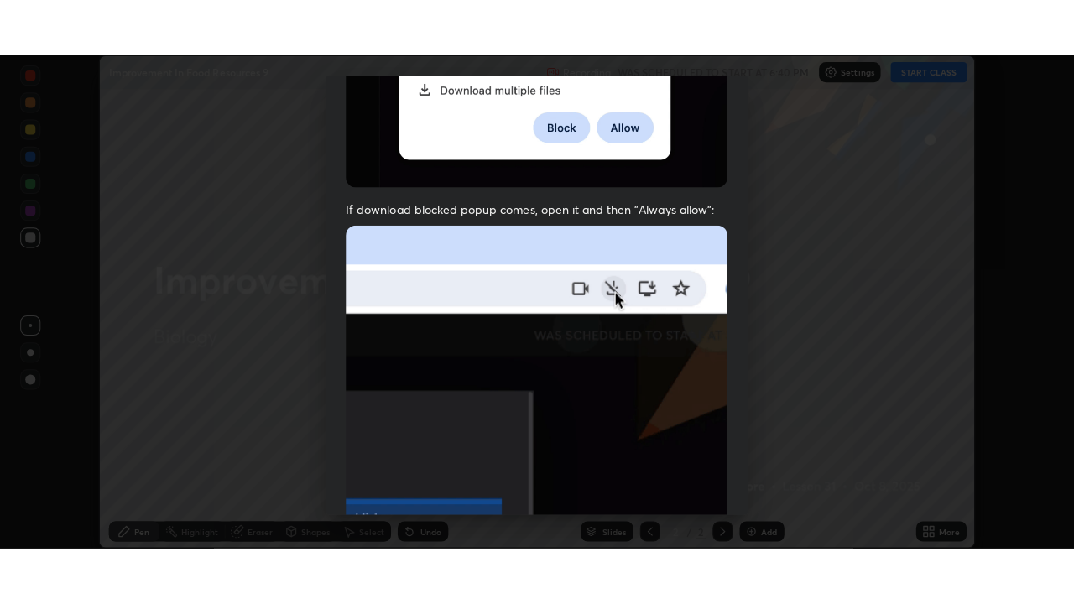
scroll to position [403, 0]
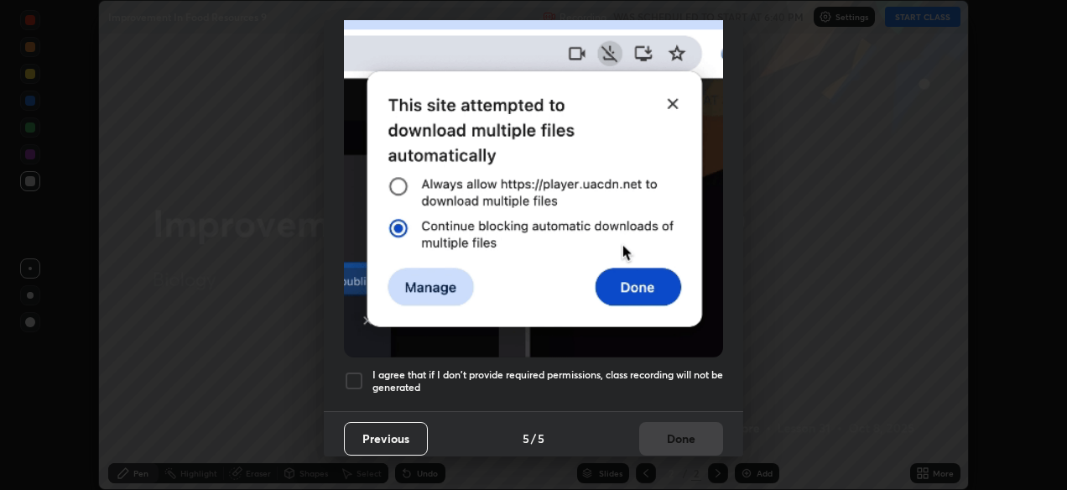
click at [359, 377] on div at bounding box center [354, 381] width 20 height 20
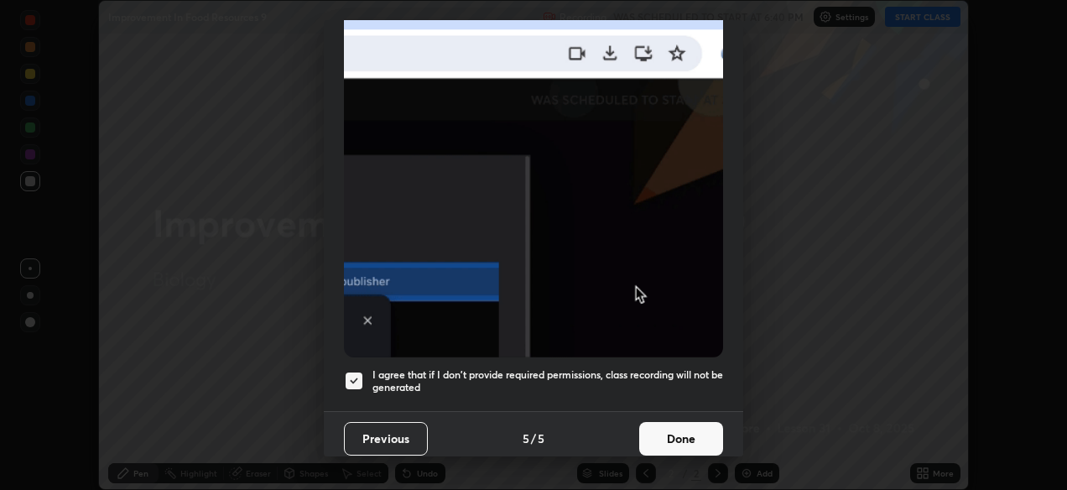
click at [685, 430] on button "Done" at bounding box center [681, 439] width 84 height 34
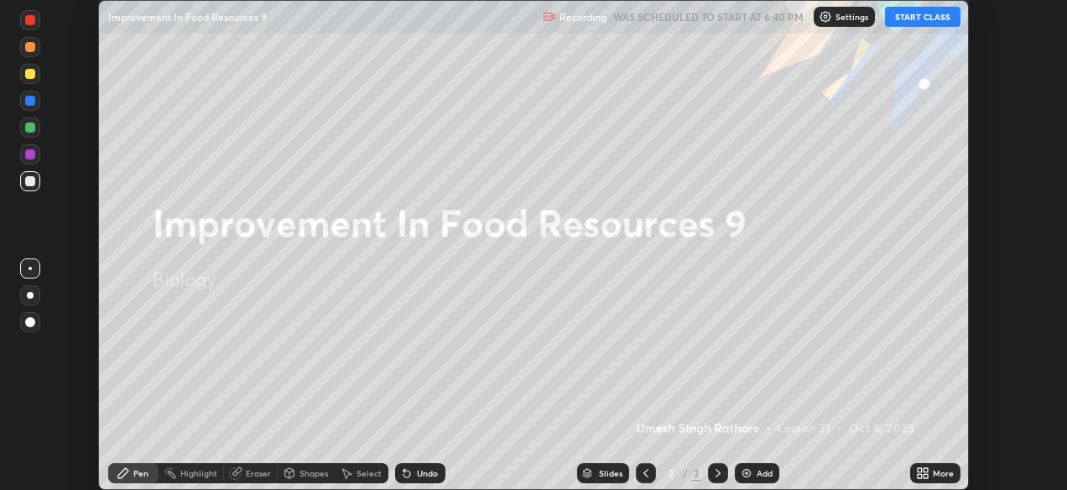
click at [921, 15] on button "START CLASS" at bounding box center [923, 17] width 76 height 20
click at [924, 475] on icon at bounding box center [926, 476] width 4 height 4
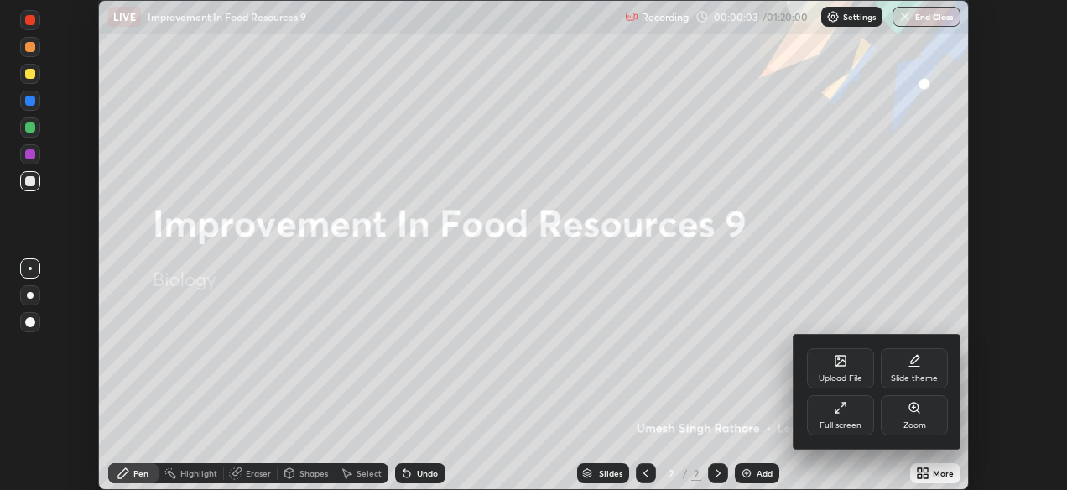
click at [842, 405] on icon at bounding box center [840, 407] width 13 height 13
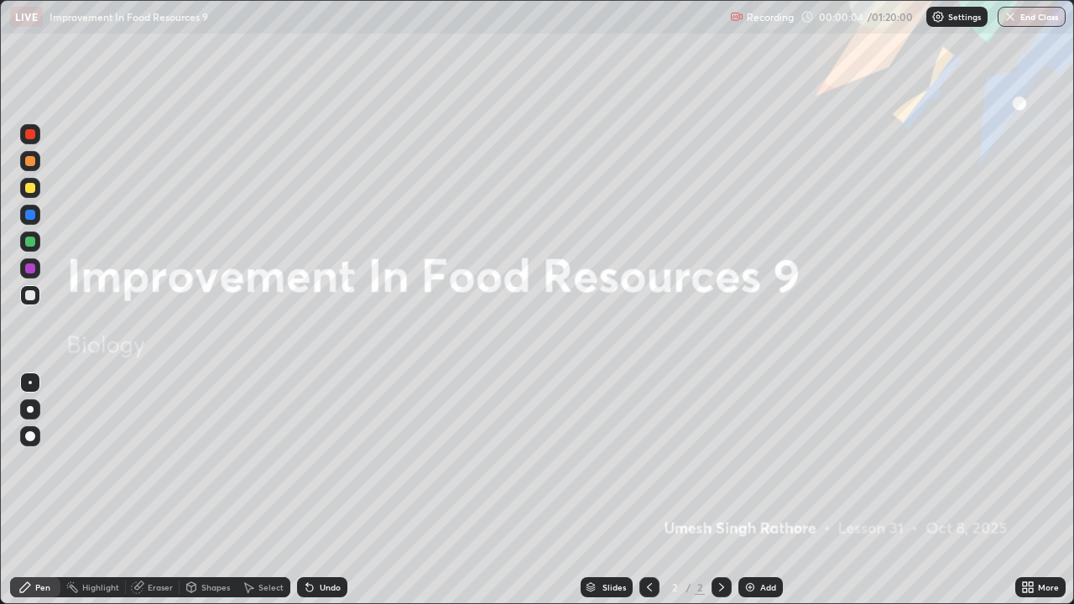
scroll to position [604, 1074]
click at [750, 489] on img at bounding box center [749, 587] width 13 height 13
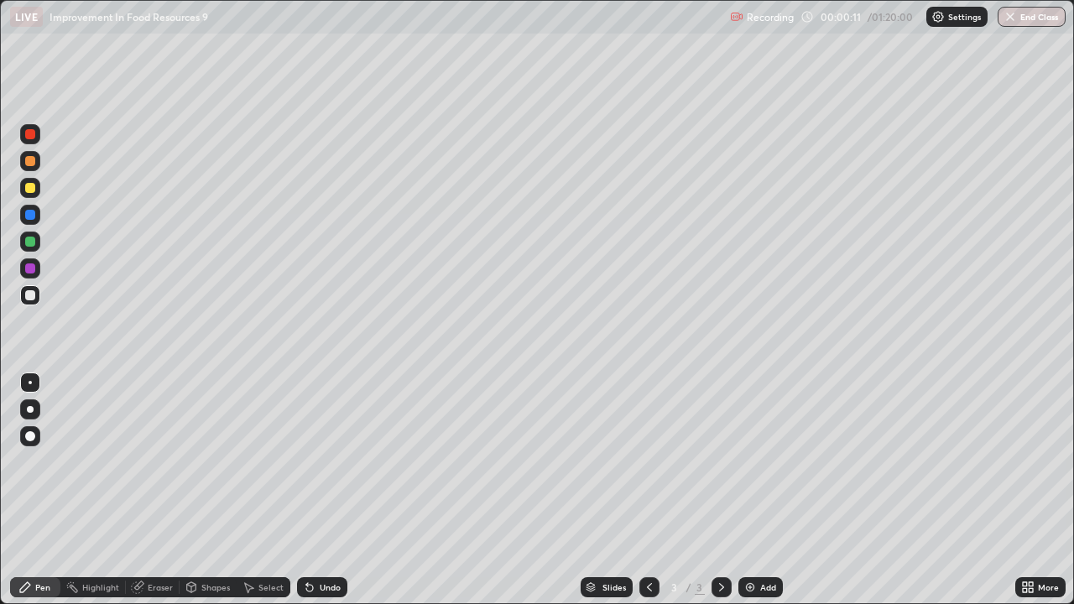
click at [30, 186] on div at bounding box center [30, 188] width 10 height 10
click at [29, 188] on div at bounding box center [30, 188] width 10 height 10
click at [33, 292] on div at bounding box center [30, 295] width 10 height 10
click at [748, 489] on img at bounding box center [749, 587] width 13 height 13
click at [30, 192] on div at bounding box center [30, 188] width 10 height 10
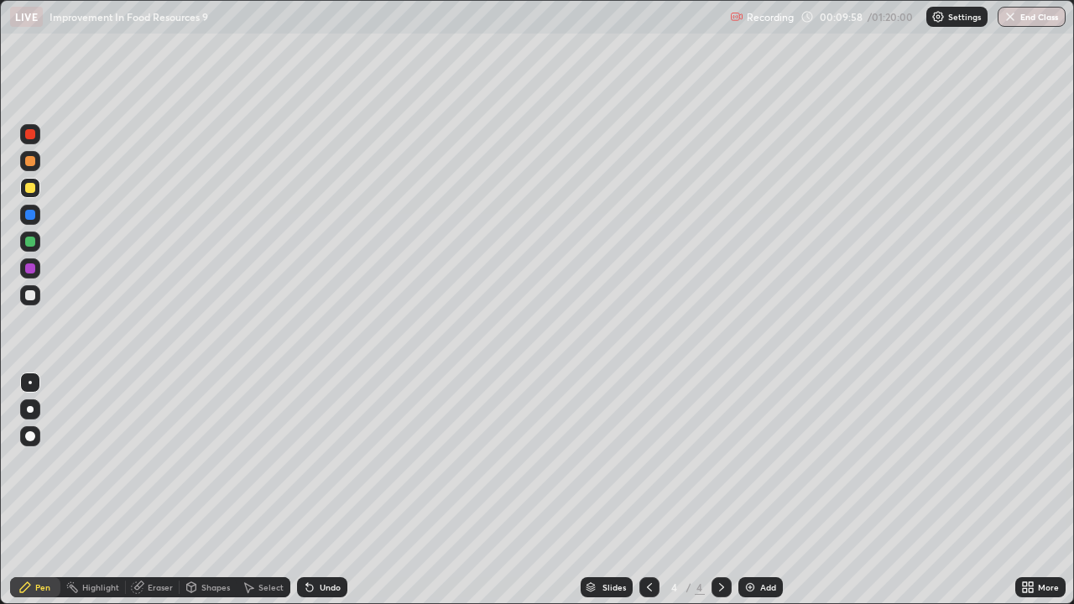
click at [309, 489] on icon at bounding box center [309, 588] width 7 height 7
click at [308, 489] on icon at bounding box center [309, 588] width 7 height 7
click at [310, 489] on icon at bounding box center [309, 587] width 13 height 13
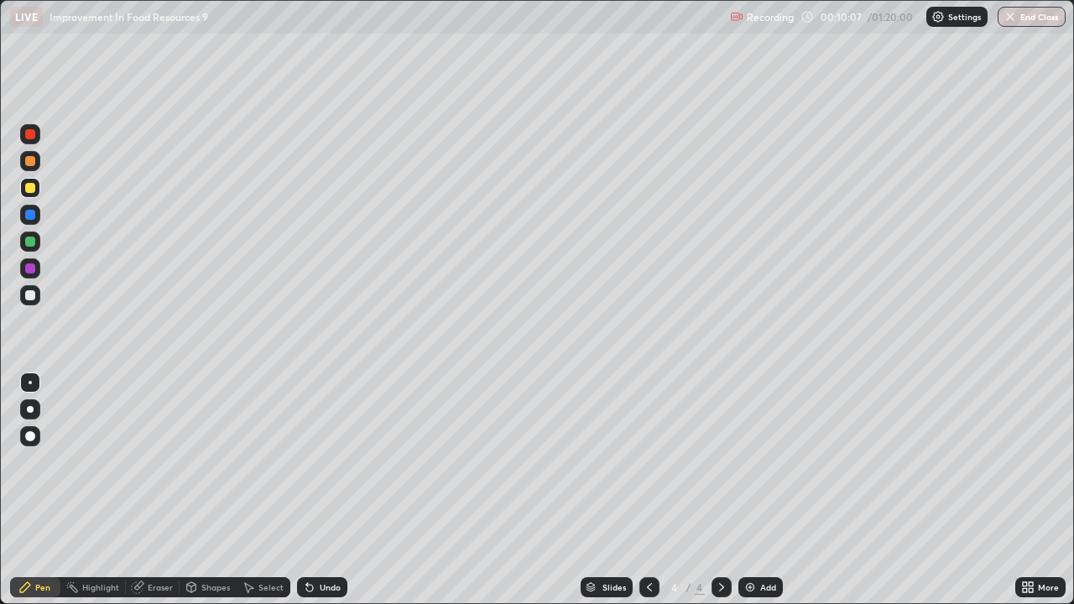
click at [310, 489] on icon at bounding box center [309, 588] width 7 height 7
click at [315, 489] on div "Undo" at bounding box center [322, 587] width 50 height 20
click at [30, 242] on div at bounding box center [30, 242] width 10 height 10
click at [750, 489] on img at bounding box center [749, 587] width 13 height 13
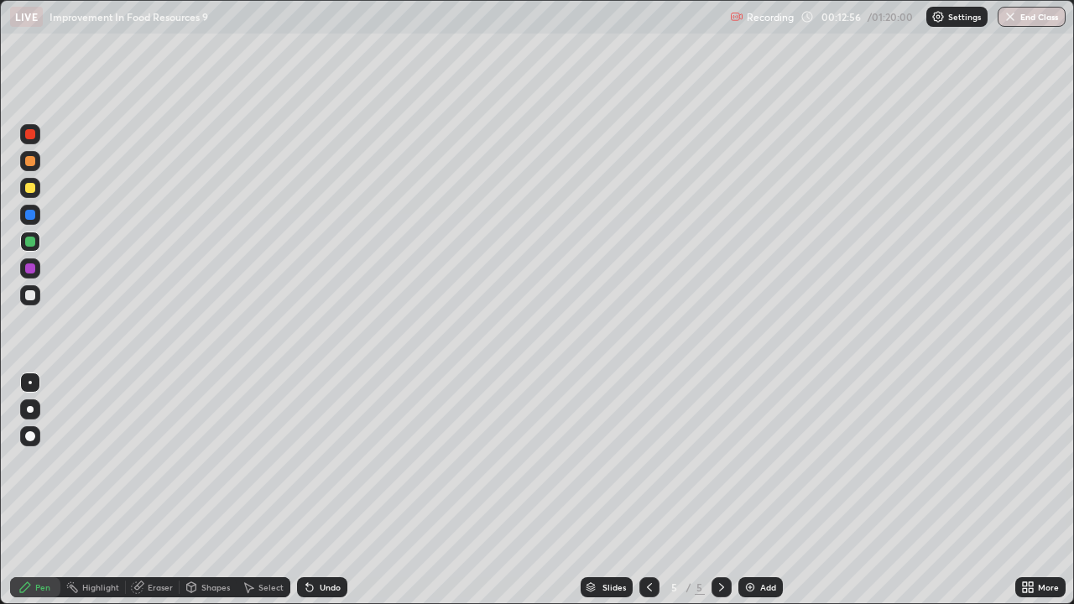
click at [315, 489] on div "Undo" at bounding box center [322, 587] width 50 height 20
click at [320, 489] on div "Undo" at bounding box center [330, 587] width 21 height 8
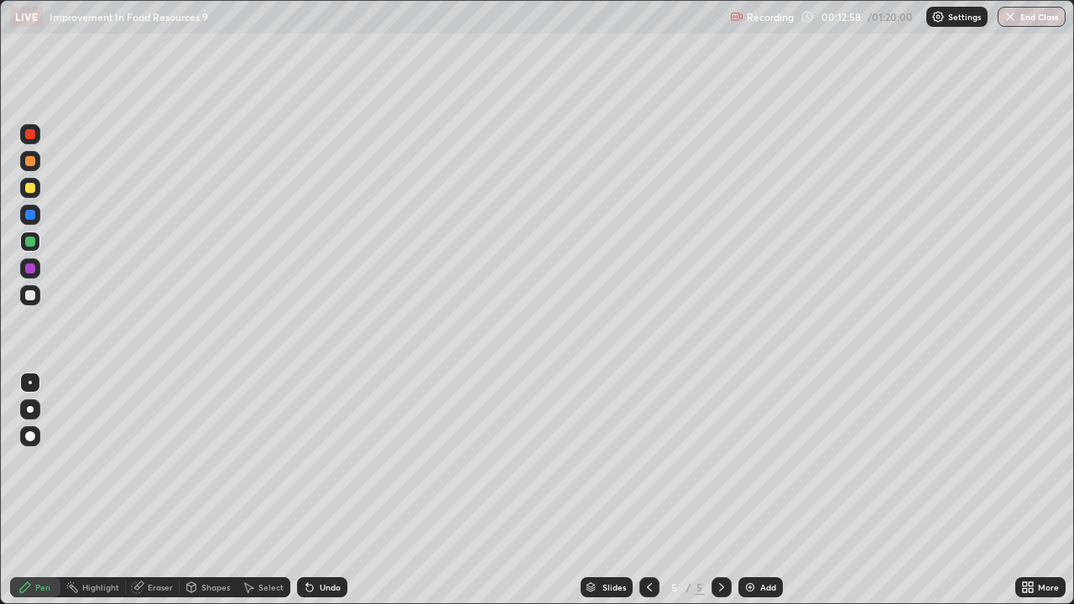
click at [320, 489] on div "Undo" at bounding box center [330, 587] width 21 height 8
click at [34, 294] on div at bounding box center [30, 295] width 10 height 10
click at [34, 190] on div at bounding box center [30, 188] width 10 height 10
click at [746, 489] on img at bounding box center [749, 587] width 13 height 13
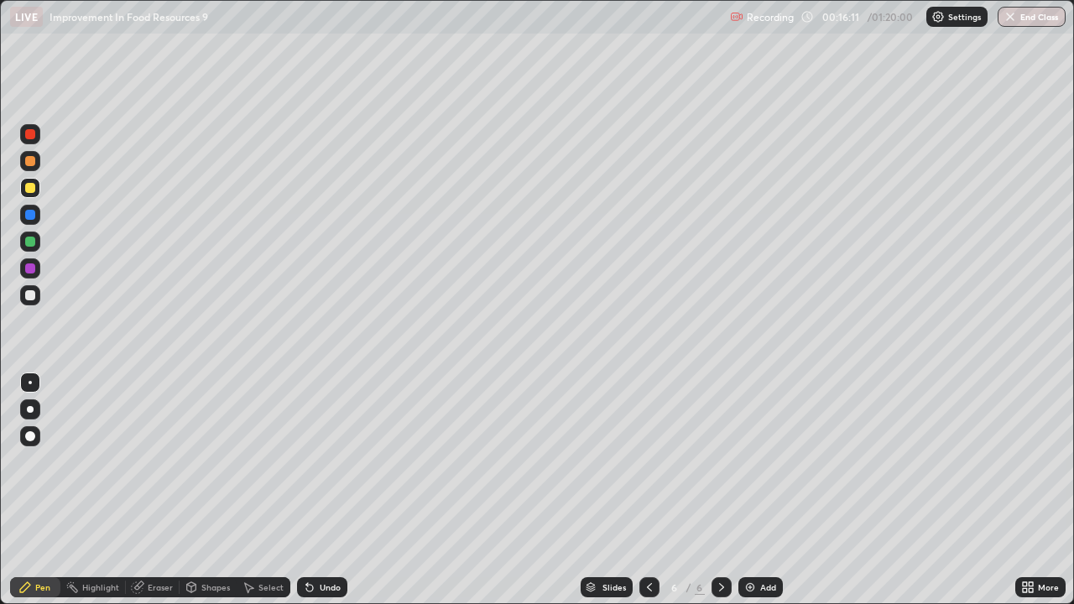
click at [31, 219] on div at bounding box center [30, 215] width 10 height 10
click at [29, 249] on div at bounding box center [30, 242] width 20 height 20
click at [33, 189] on div at bounding box center [30, 188] width 10 height 10
click at [27, 242] on div at bounding box center [30, 242] width 10 height 10
click at [748, 489] on img at bounding box center [749, 587] width 13 height 13
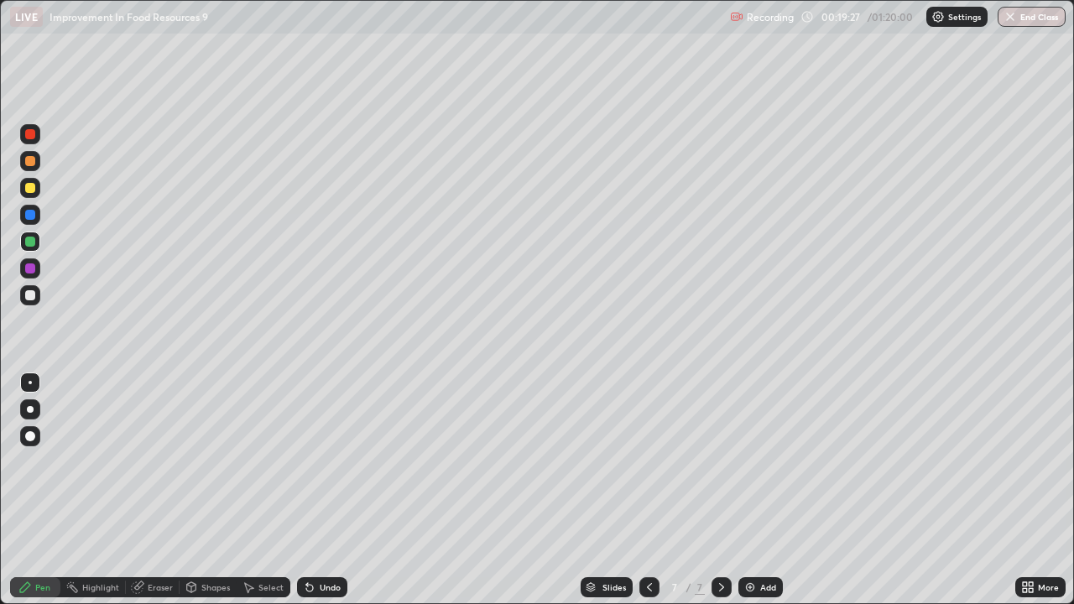
click at [32, 189] on div at bounding box center [30, 188] width 10 height 10
click at [648, 489] on icon at bounding box center [649, 587] width 13 height 13
click at [720, 489] on icon at bounding box center [721, 587] width 13 height 13
click at [29, 215] on div at bounding box center [30, 215] width 10 height 10
click at [31, 242] on div at bounding box center [30, 242] width 10 height 10
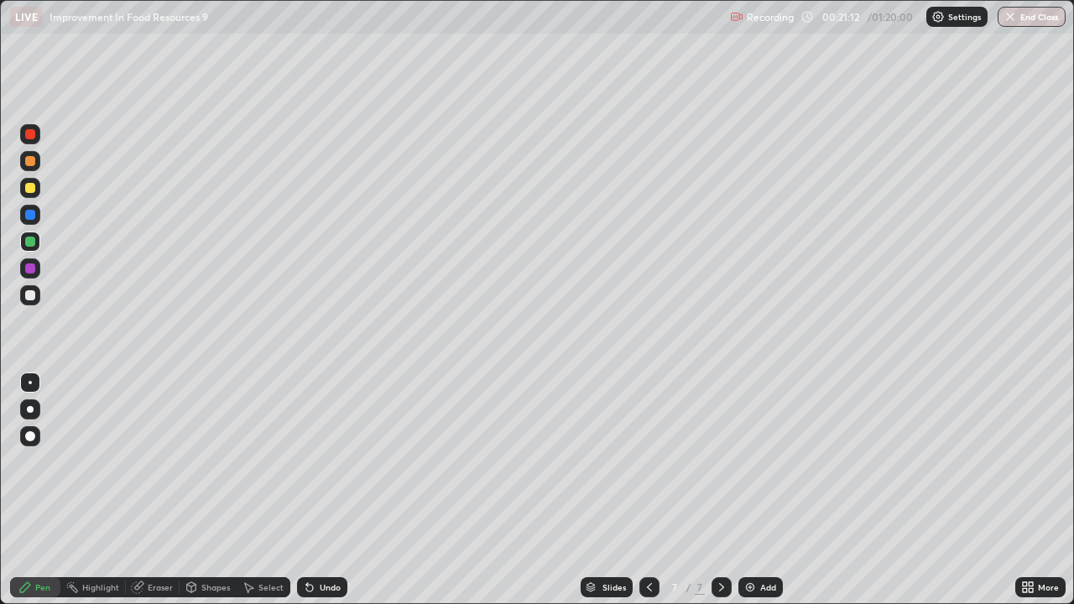
click at [31, 292] on div at bounding box center [30, 295] width 10 height 10
click at [31, 242] on div at bounding box center [30, 242] width 10 height 10
click at [30, 216] on div at bounding box center [30, 215] width 10 height 10
click at [29, 294] on div at bounding box center [30, 295] width 10 height 10
click at [29, 213] on div at bounding box center [30, 215] width 10 height 10
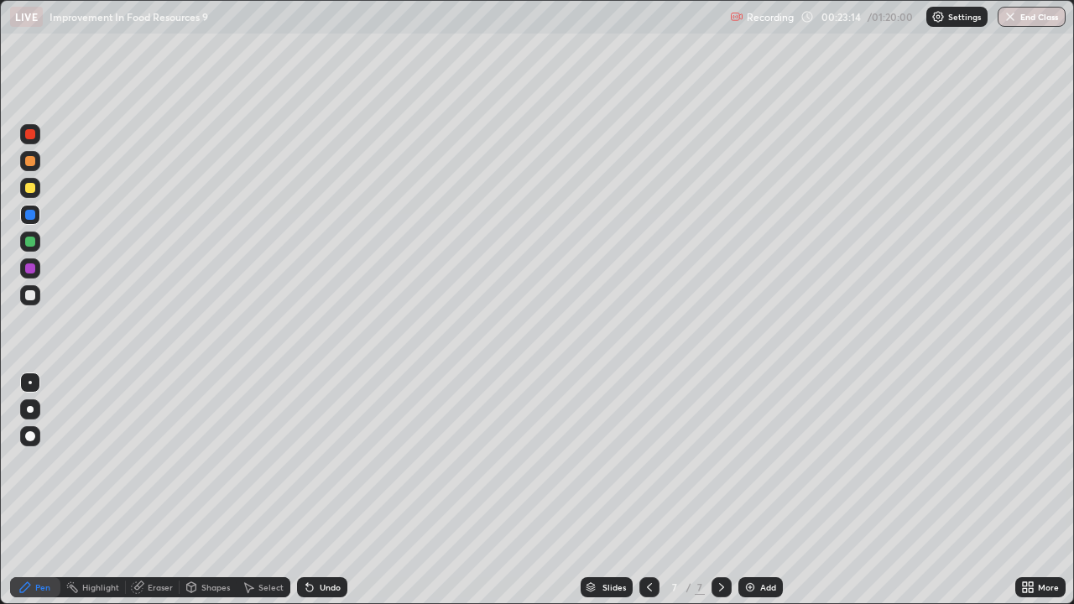
click at [33, 290] on div at bounding box center [30, 295] width 10 height 10
click at [30, 242] on div at bounding box center [30, 242] width 10 height 10
click at [648, 489] on icon at bounding box center [649, 587] width 13 height 13
click at [649, 489] on div at bounding box center [649, 587] width 20 height 20
click at [721, 489] on icon at bounding box center [721, 587] width 5 height 8
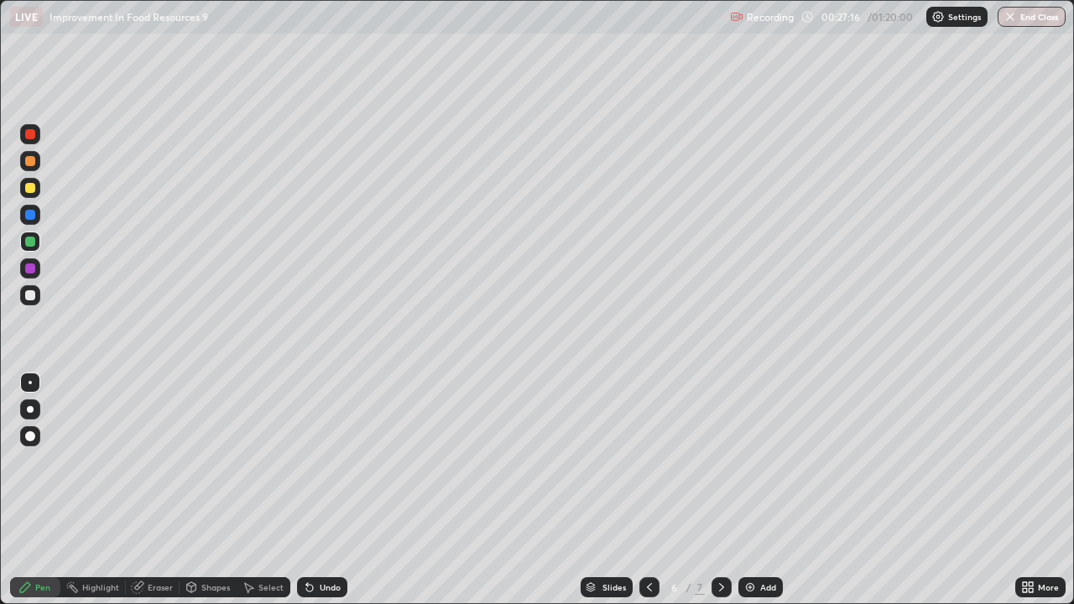
click at [720, 489] on icon at bounding box center [721, 587] width 5 height 8
click at [748, 489] on img at bounding box center [749, 587] width 13 height 13
click at [28, 297] on div at bounding box center [30, 295] width 10 height 10
click at [33, 186] on div at bounding box center [30, 188] width 10 height 10
click at [324, 489] on div "Undo" at bounding box center [330, 587] width 21 height 8
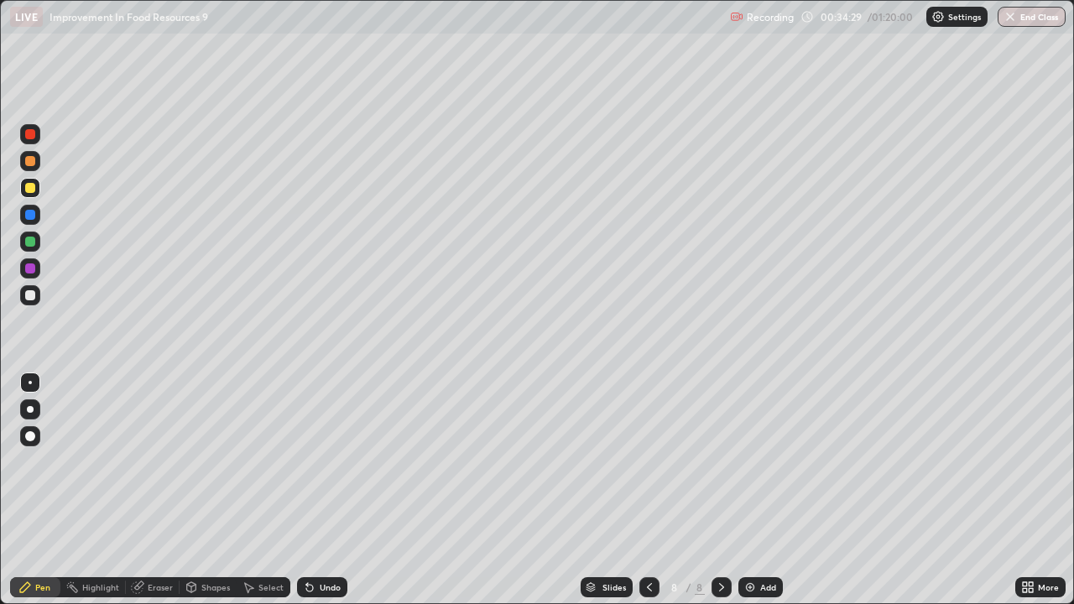
click at [324, 489] on div "Undo" at bounding box center [330, 587] width 21 height 8
click at [327, 489] on div "Undo" at bounding box center [330, 587] width 21 height 8
click at [33, 241] on div at bounding box center [30, 242] width 10 height 10
click at [322, 489] on div "Undo" at bounding box center [330, 587] width 21 height 8
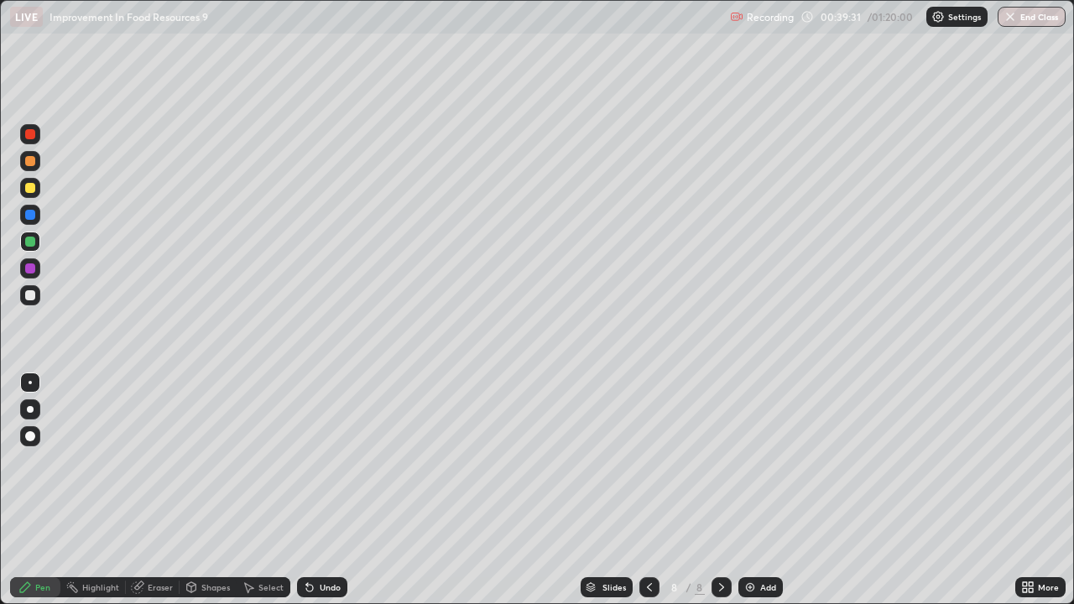
click at [320, 489] on div "Undo" at bounding box center [330, 587] width 21 height 8
click at [1027, 16] on button "End Class" at bounding box center [1032, 17] width 68 height 20
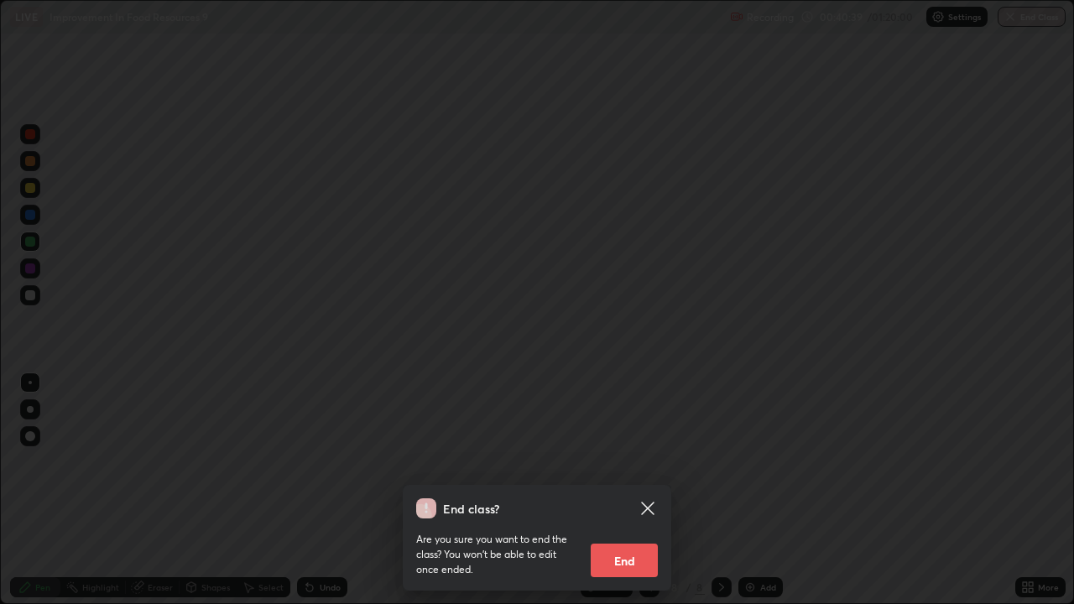
click at [628, 489] on button "End" at bounding box center [624, 561] width 67 height 34
